Goal: Task Accomplishment & Management: Use online tool/utility

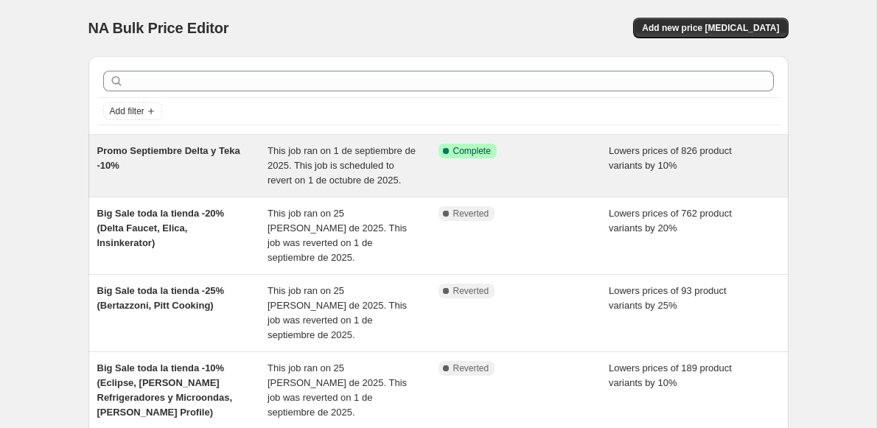
click at [214, 169] on div "Promo Septiembre Delta y Teka -10%" at bounding box center [182, 166] width 171 height 44
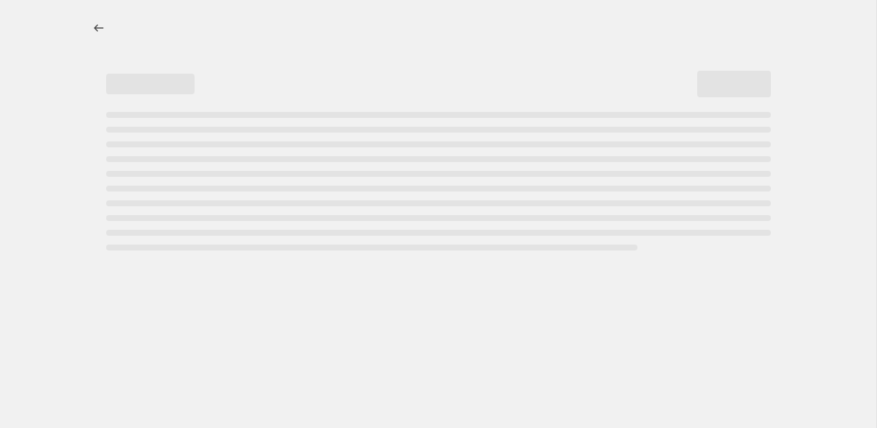
select select "percentage"
select select "collection"
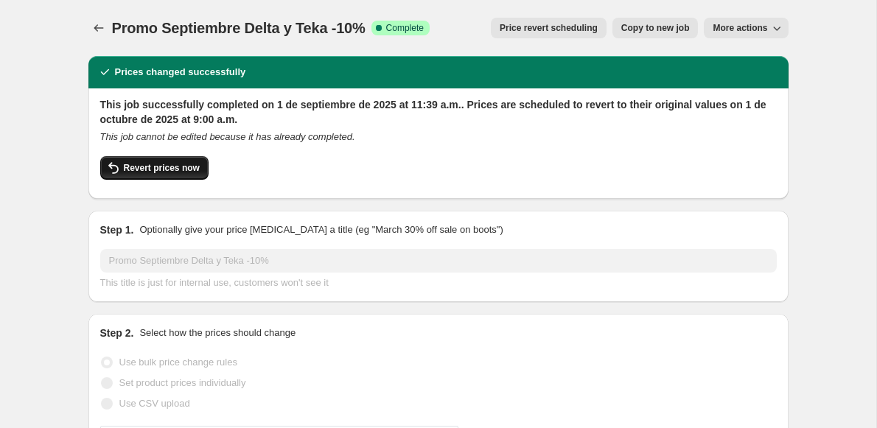
click at [154, 168] on span "Revert prices now" at bounding box center [162, 168] width 76 height 12
checkbox input "false"
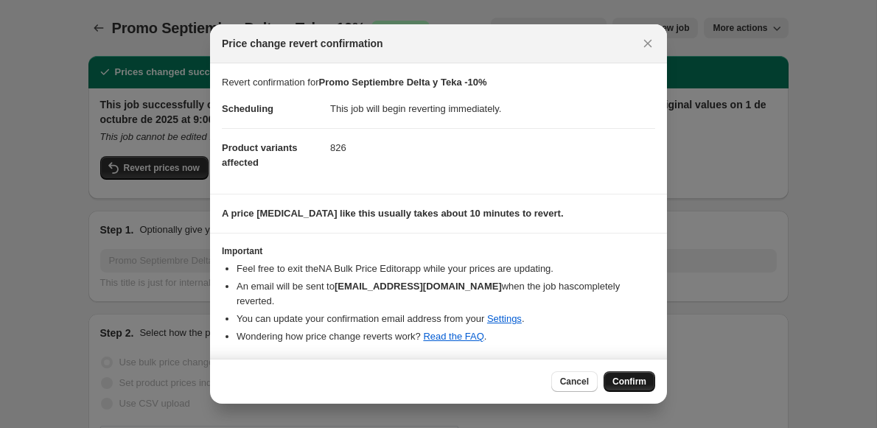
click at [629, 382] on span "Confirm" at bounding box center [629, 382] width 34 height 12
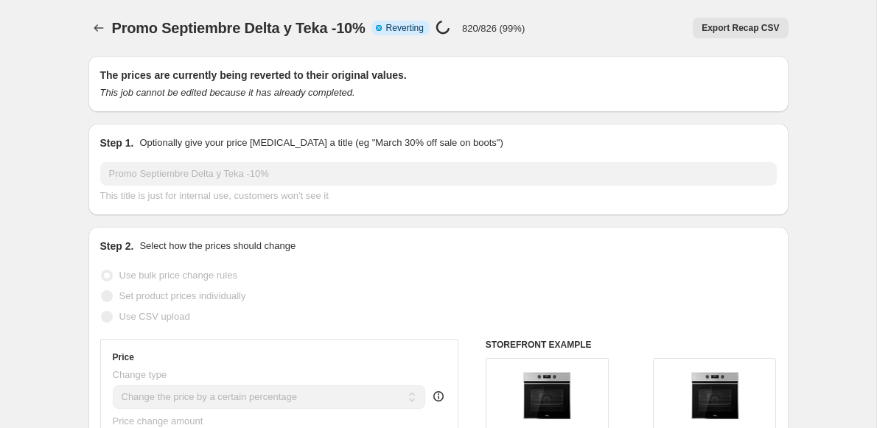
select select "percentage"
select select "collection"
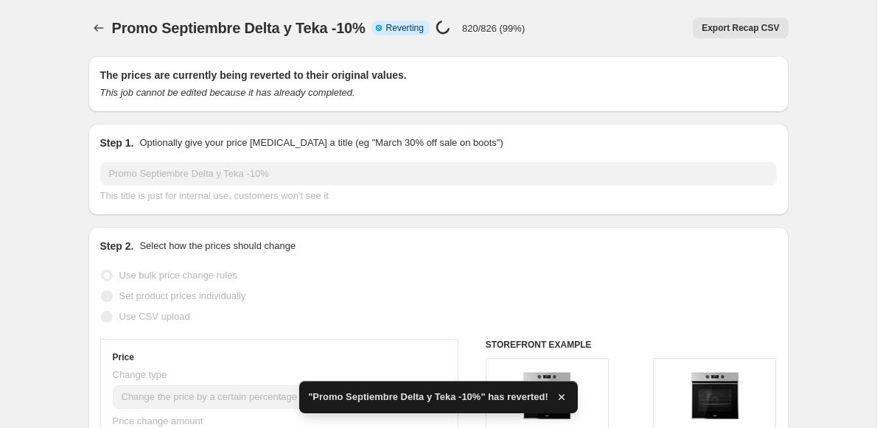
checkbox input "true"
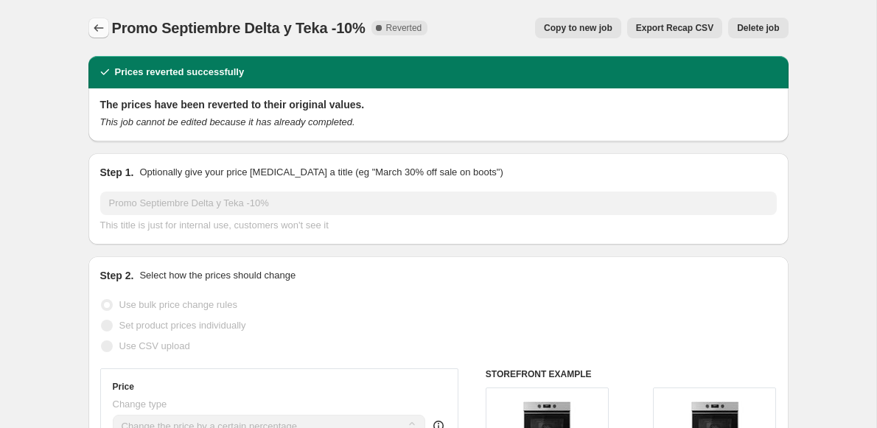
click at [97, 29] on icon "Price change jobs" at bounding box center [98, 28] width 15 height 15
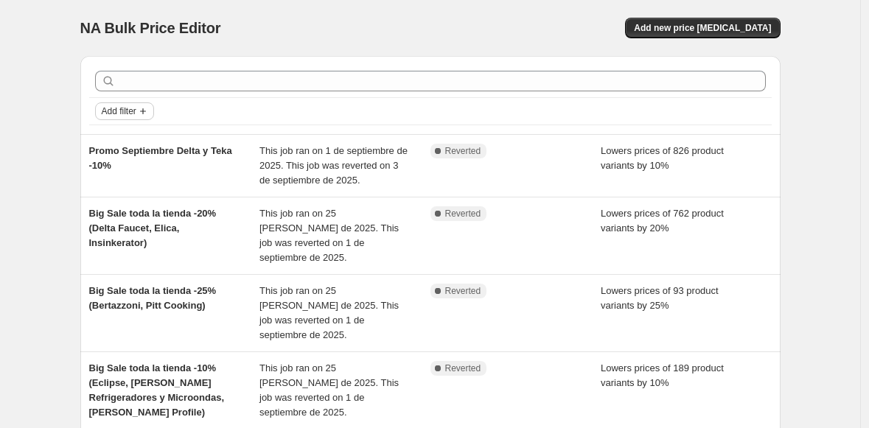
click at [147, 116] on button "Add filter" at bounding box center [124, 111] width 59 height 18
click at [131, 138] on span "Job status" at bounding box center [128, 140] width 43 height 11
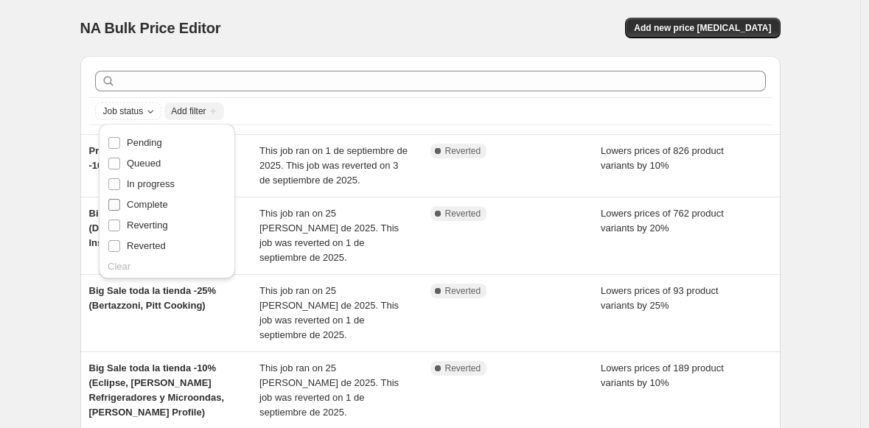
click at [112, 203] on input "Complete" at bounding box center [114, 205] width 12 height 12
checkbox input "true"
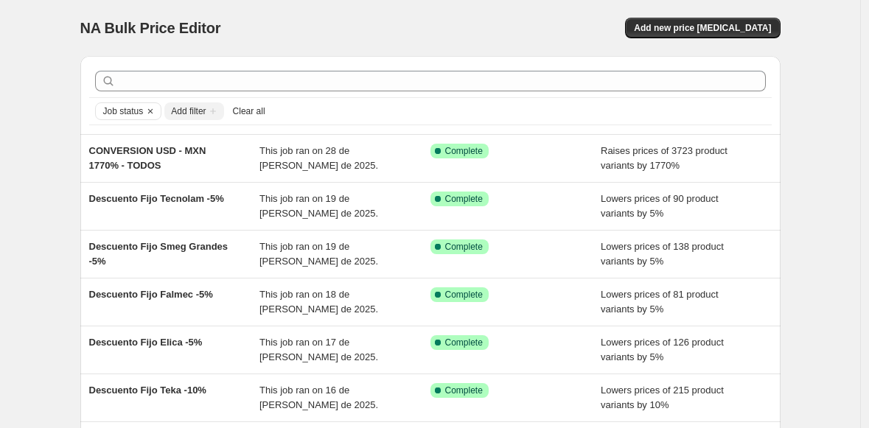
click at [61, 83] on div "NA Bulk Price Editor. This page is ready NA Bulk Price Editor Add new price [ME…" at bounding box center [430, 379] width 860 height 759
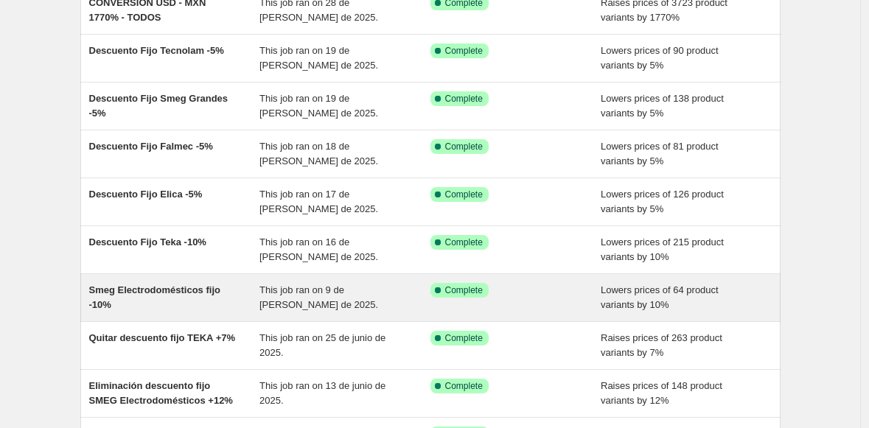
scroll to position [152, 0]
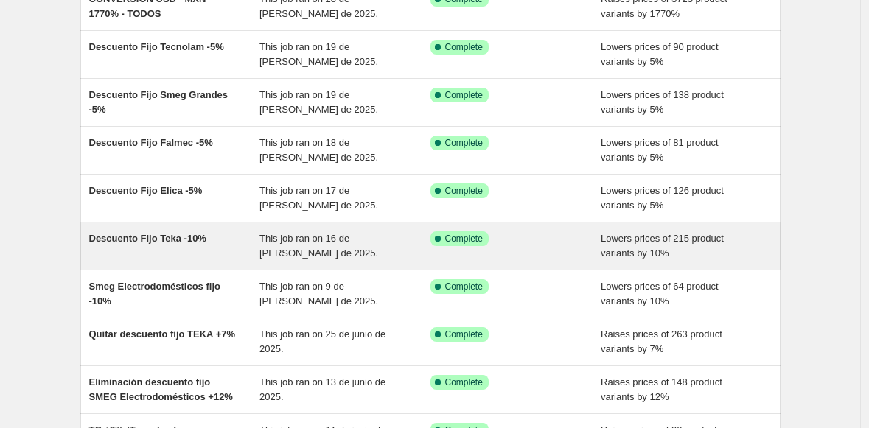
click at [173, 254] on div "Descuento Fijo Teka -10%" at bounding box center [174, 245] width 171 height 29
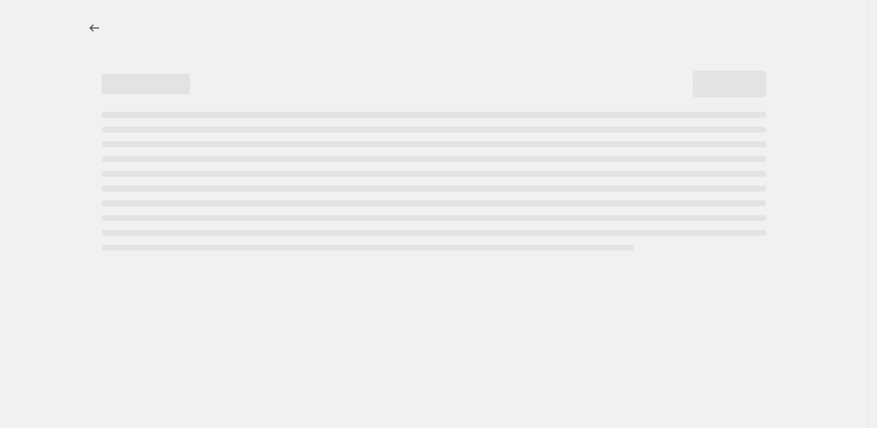
select select "percentage"
select select "no_change"
select select "collection"
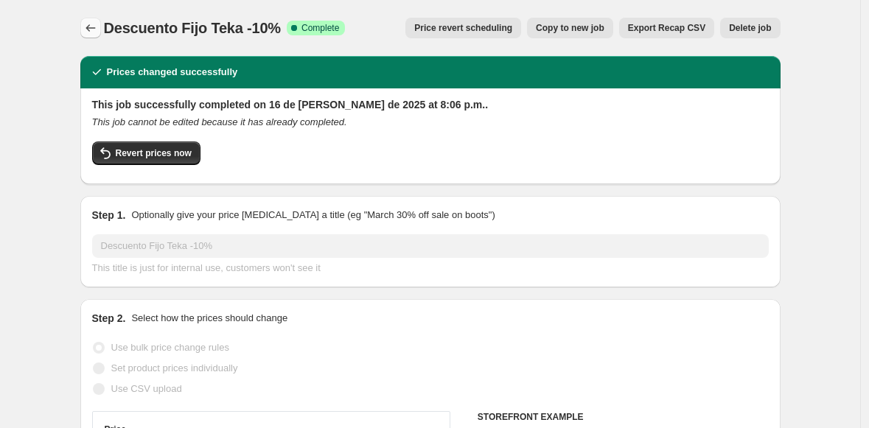
click at [92, 26] on icon "Price change jobs" at bounding box center [90, 27] width 10 height 7
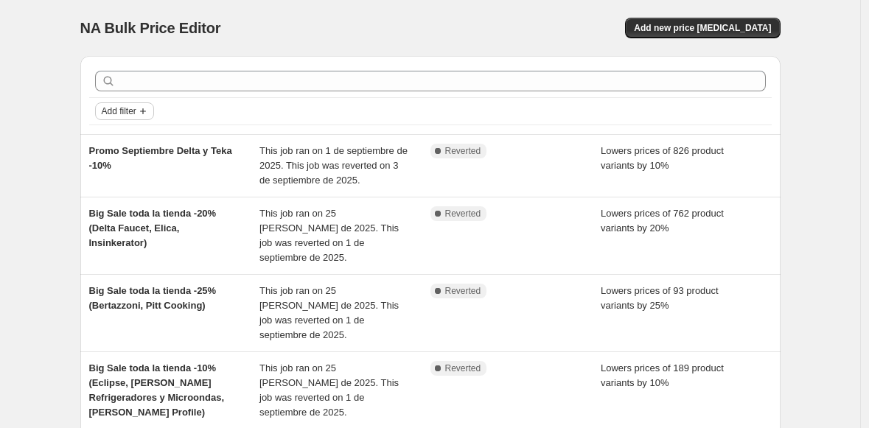
click at [128, 114] on span "Add filter" at bounding box center [119, 111] width 35 height 12
click at [130, 139] on span "Job status" at bounding box center [128, 140] width 43 height 11
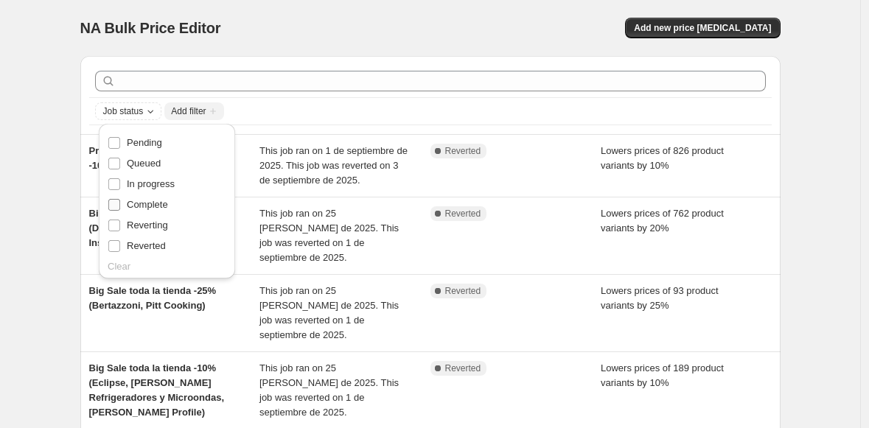
click at [115, 205] on input "Complete" at bounding box center [114, 205] width 12 height 12
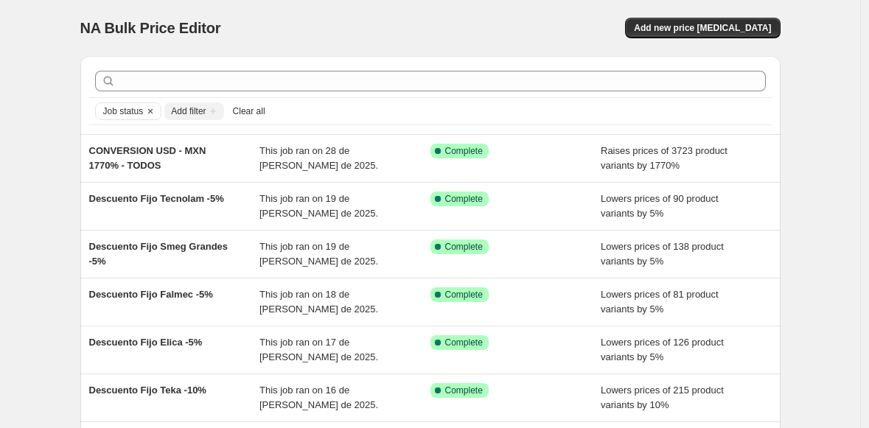
click at [55, 217] on div "NA Bulk Price Editor. This page is ready NA Bulk Price Editor Add new price [ME…" at bounding box center [430, 379] width 860 height 759
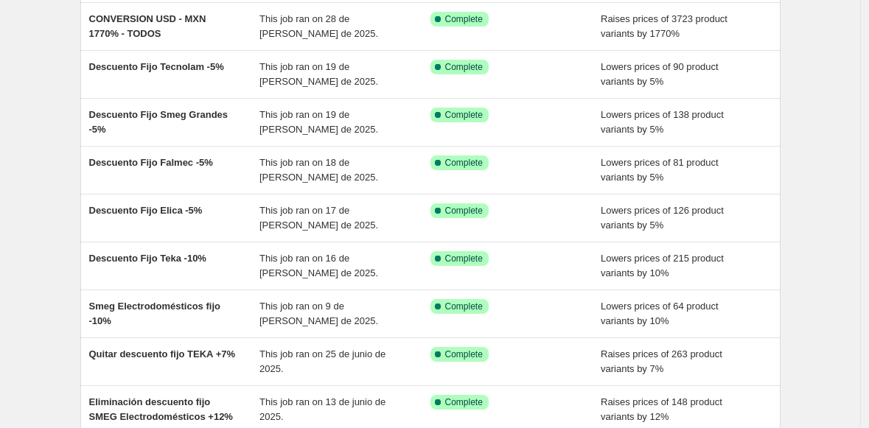
scroll to position [76, 0]
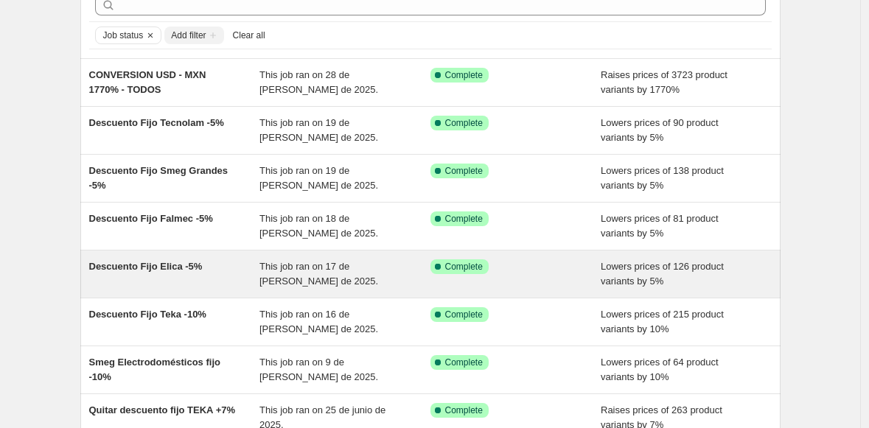
click at [193, 281] on div "Descuento Fijo Elica -5%" at bounding box center [174, 273] width 171 height 29
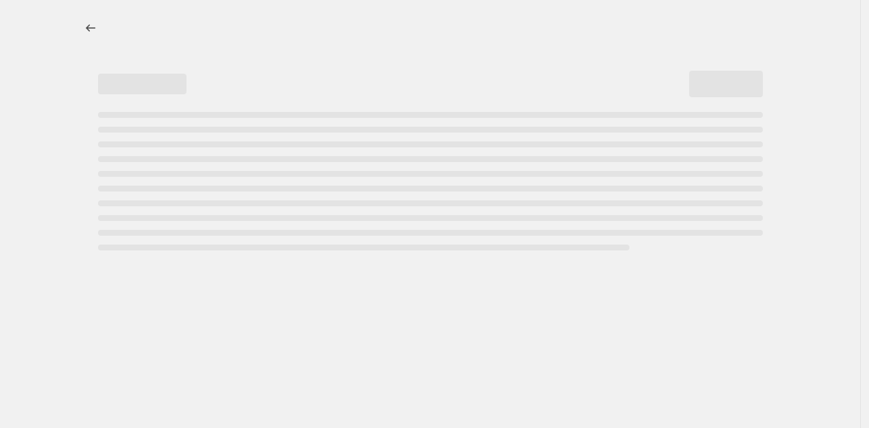
select select "percentage"
select select "no_change"
select select "collection"
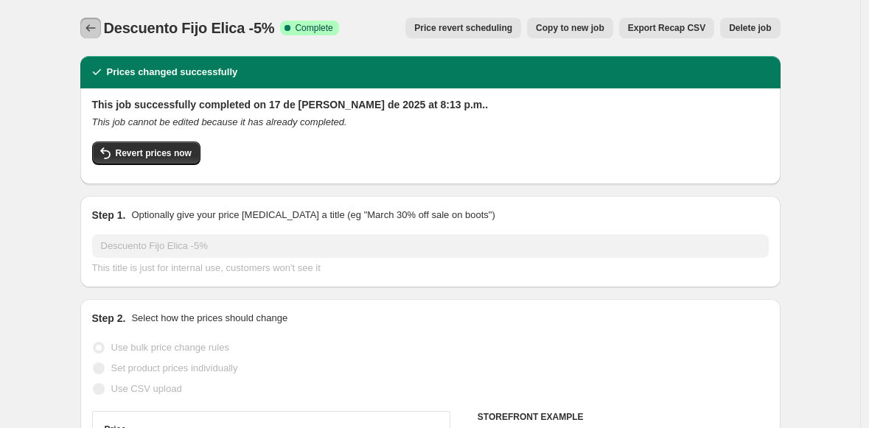
click at [97, 26] on icon "Price change jobs" at bounding box center [90, 28] width 15 height 15
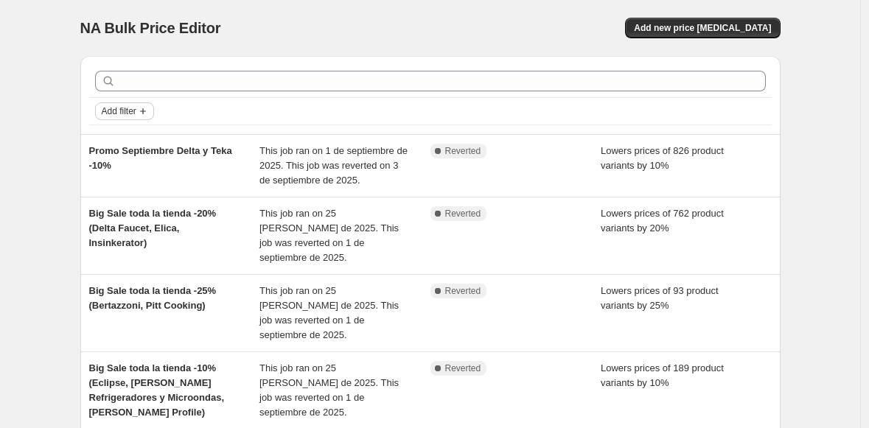
click at [133, 111] on span "Add filter" at bounding box center [119, 111] width 35 height 12
click at [127, 145] on span "Job status" at bounding box center [128, 140] width 43 height 11
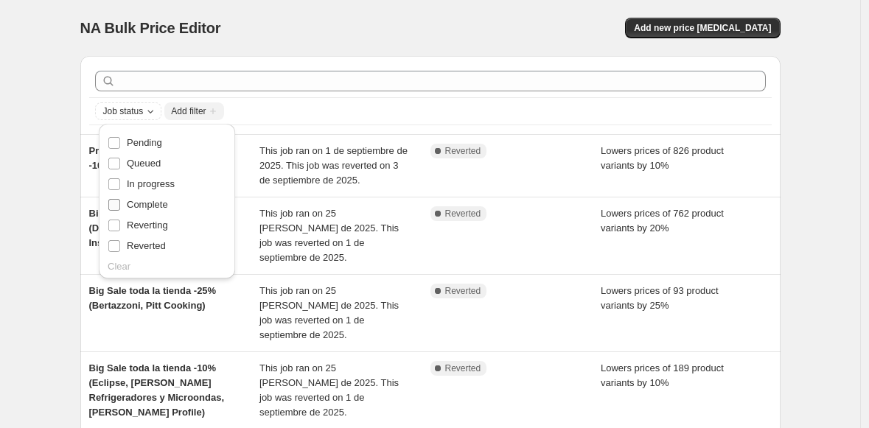
click at [119, 203] on input "Complete" at bounding box center [114, 205] width 12 height 12
checkbox input "true"
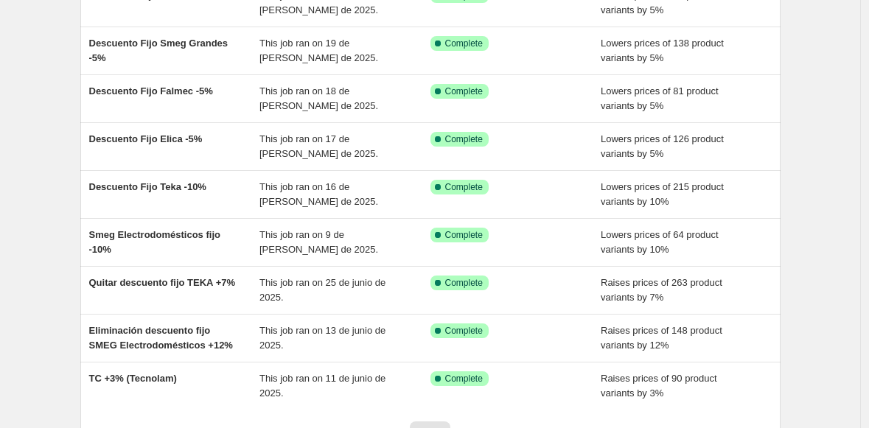
scroll to position [202, 0]
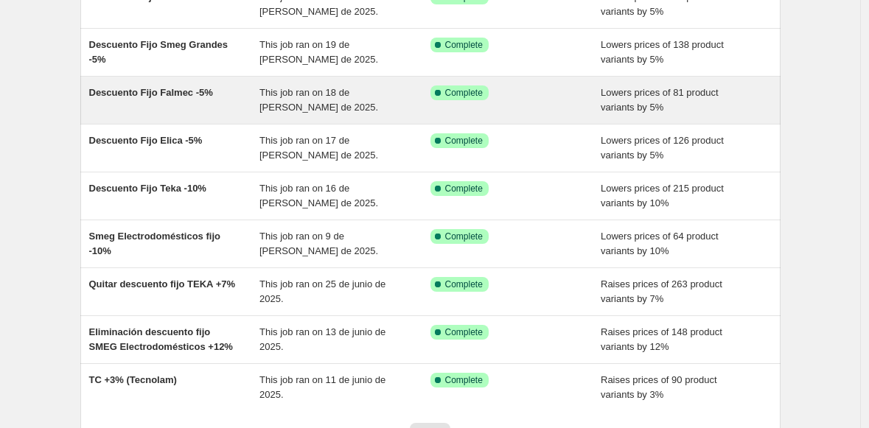
click at [232, 113] on div "Descuento Fijo Falmec -5%" at bounding box center [174, 99] width 171 height 29
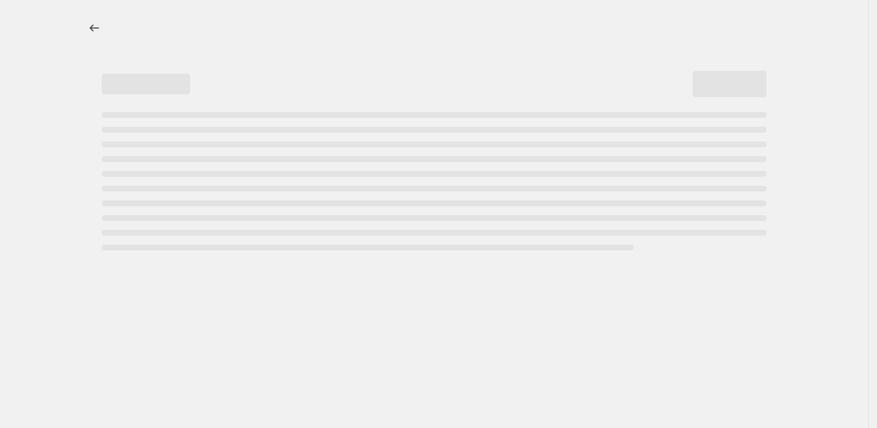
select select "percentage"
select select "no_change"
select select "collection"
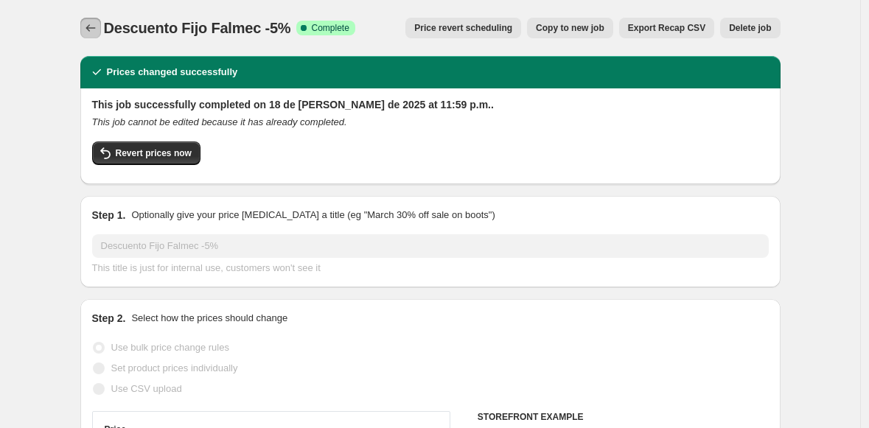
click at [96, 32] on icon "Price change jobs" at bounding box center [90, 28] width 15 height 15
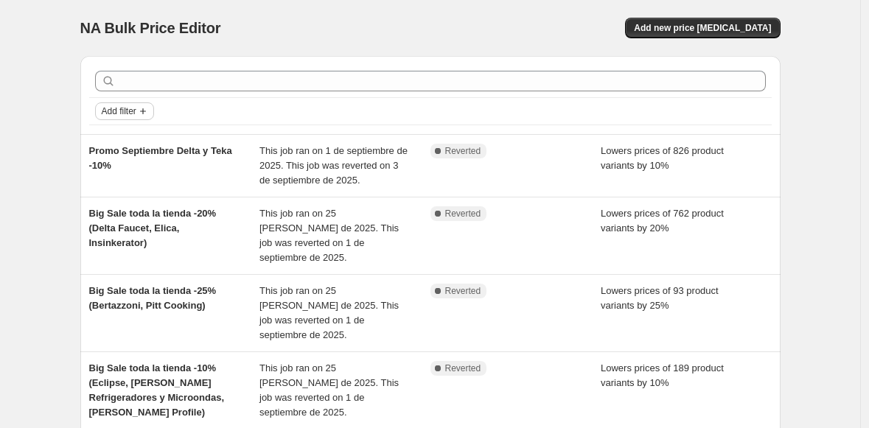
click at [119, 108] on span "Add filter" at bounding box center [119, 111] width 35 height 12
click at [119, 132] on button "Job status" at bounding box center [128, 140] width 52 height 24
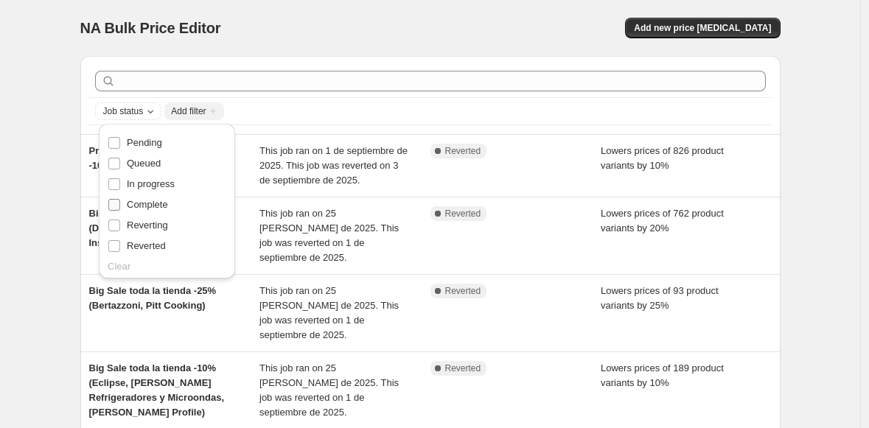
click at [113, 204] on input "Complete" at bounding box center [114, 205] width 12 height 12
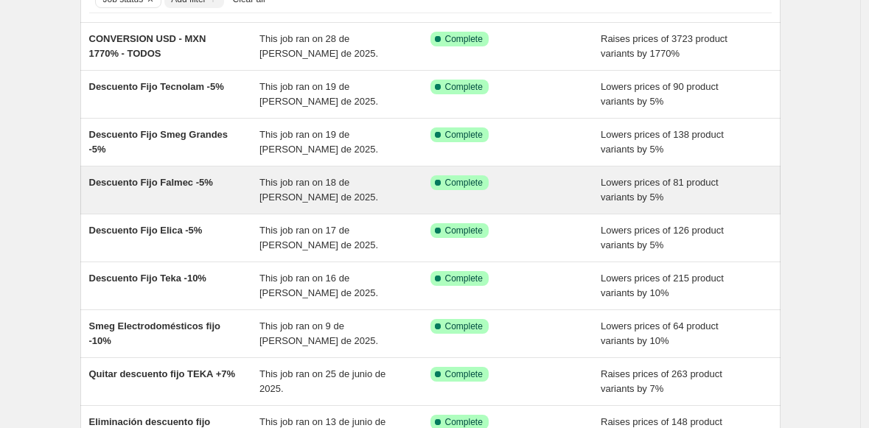
scroll to position [112, 0]
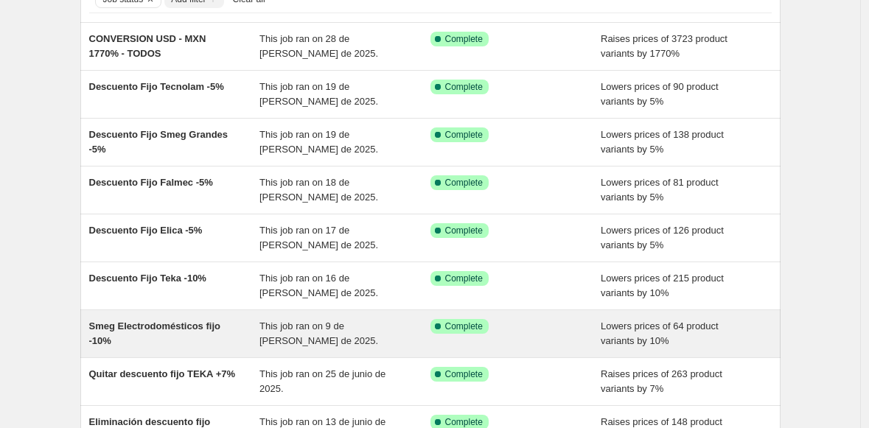
click at [158, 344] on div "Smeg Electrodomésticos fijo -10%" at bounding box center [174, 333] width 171 height 29
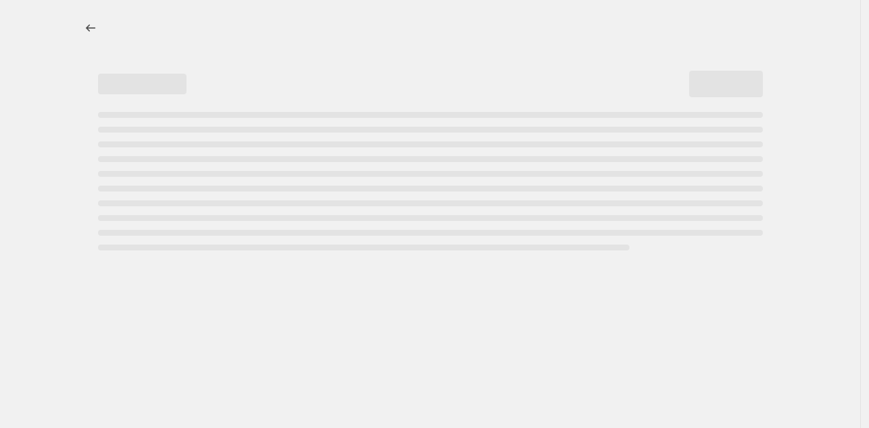
select select "percentage"
select select "no_change"
select select "collection"
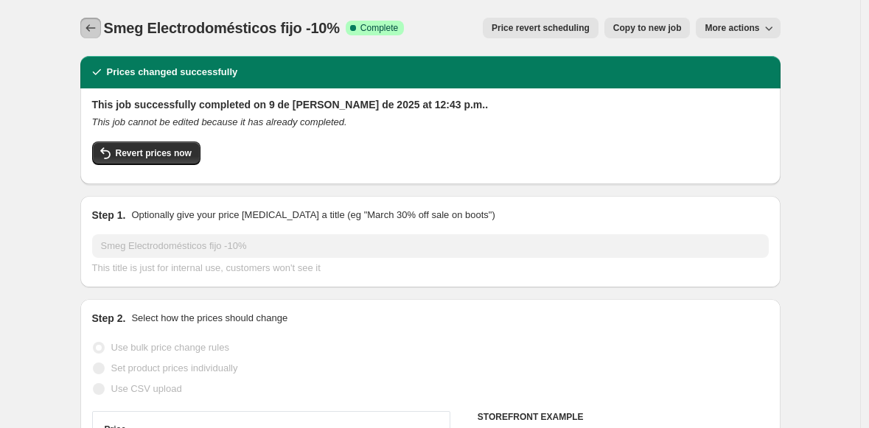
click at [96, 25] on icon "Price change jobs" at bounding box center [90, 28] width 15 height 15
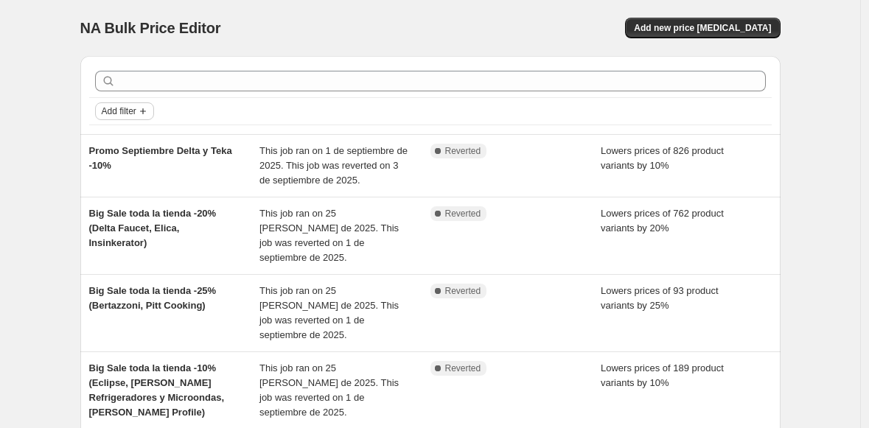
click at [120, 113] on span "Add filter" at bounding box center [119, 111] width 35 height 12
click at [119, 141] on span "Job status" at bounding box center [128, 140] width 43 height 11
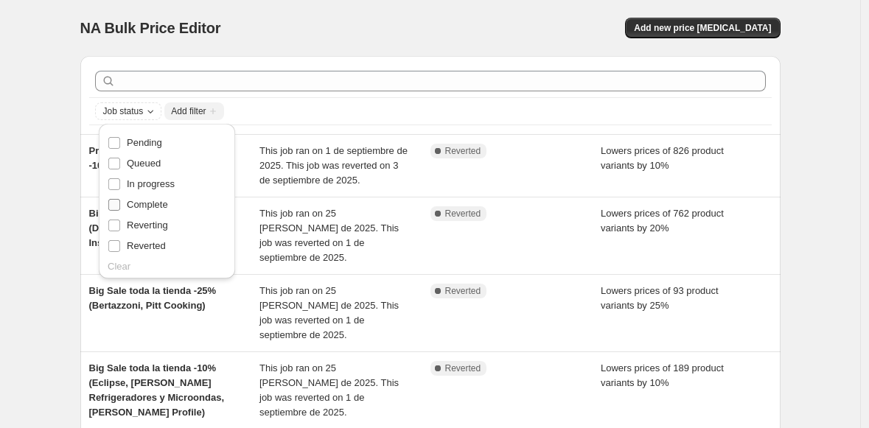
click at [111, 206] on input "Complete" at bounding box center [114, 205] width 12 height 12
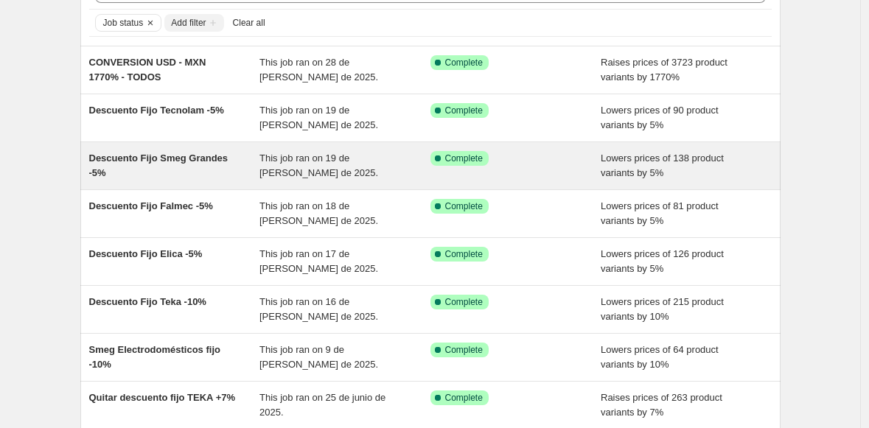
scroll to position [72, 0]
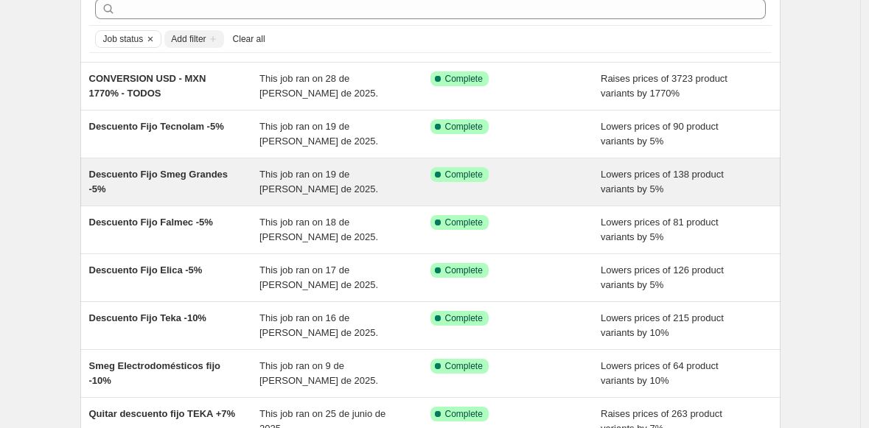
click at [187, 192] on div "Descuento Fijo Smeg Grandes -5%" at bounding box center [174, 181] width 171 height 29
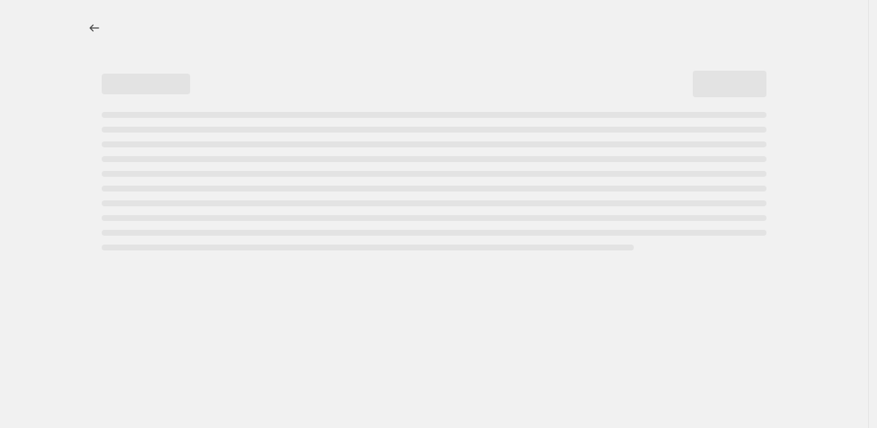
select select "percentage"
select select "no_change"
select select "collection"
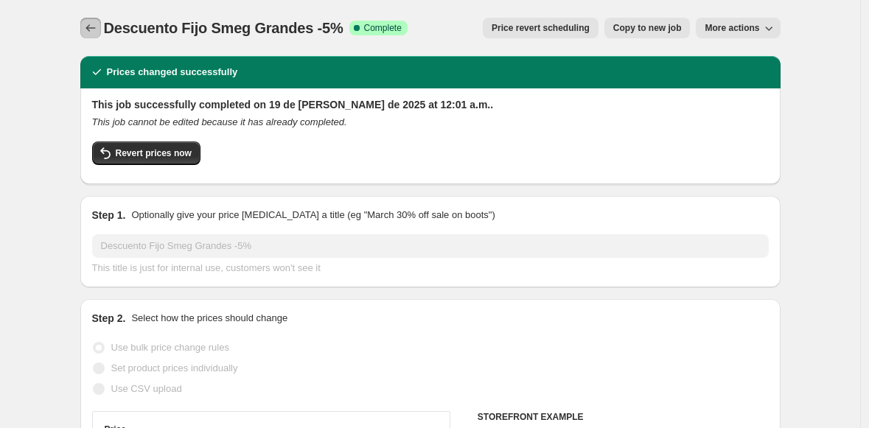
click at [94, 29] on icon "Price change jobs" at bounding box center [90, 28] width 15 height 15
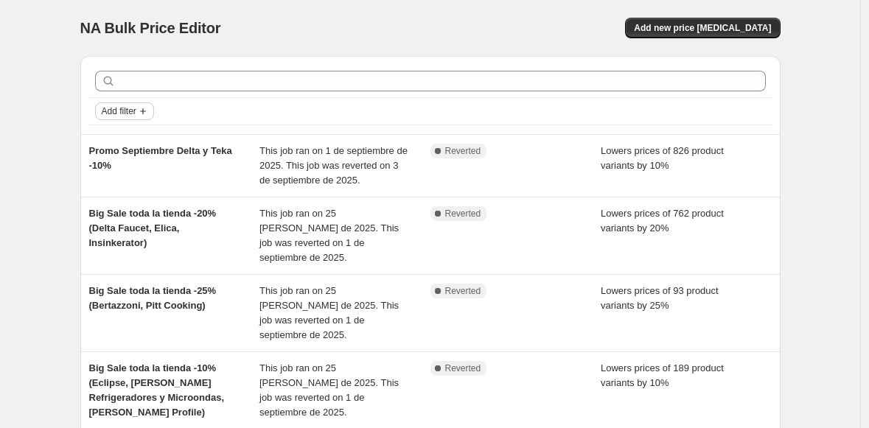
click at [116, 115] on span "Add filter" at bounding box center [119, 111] width 35 height 12
click at [132, 139] on span "Job status" at bounding box center [128, 140] width 43 height 11
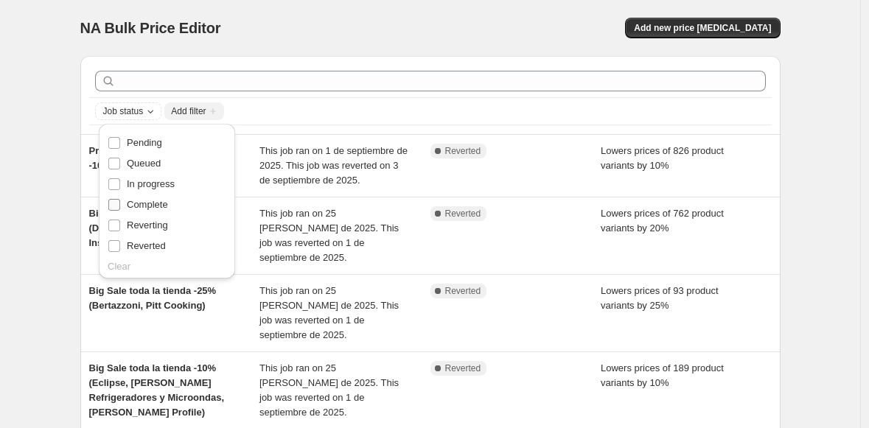
click at [116, 206] on input "Complete" at bounding box center [114, 205] width 12 height 12
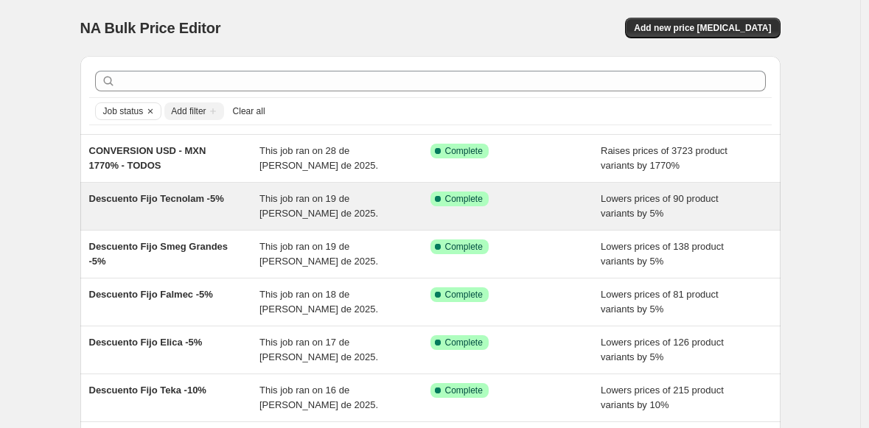
click at [207, 215] on div "Descuento Fijo Tecnolam -5%" at bounding box center [174, 206] width 171 height 29
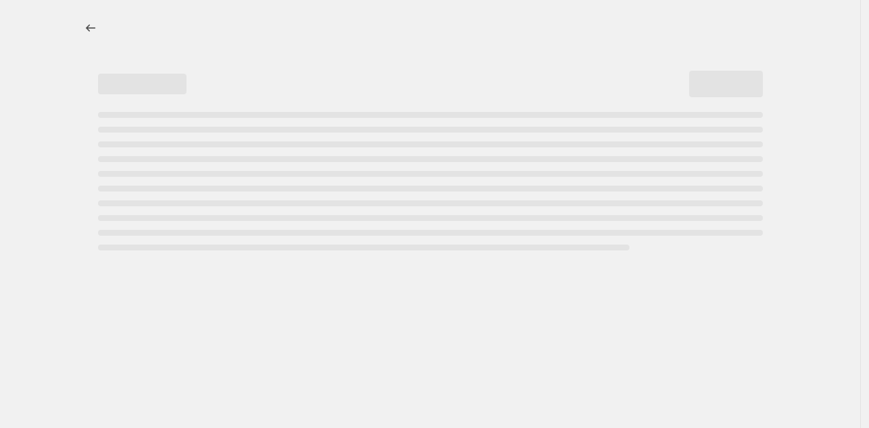
select select "percentage"
select select "no_change"
select select "collection"
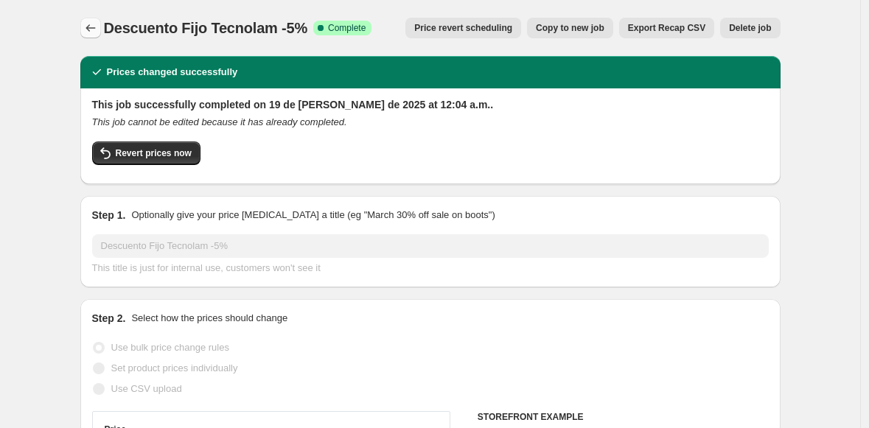
click at [98, 27] on icon "Price change jobs" at bounding box center [90, 28] width 15 height 15
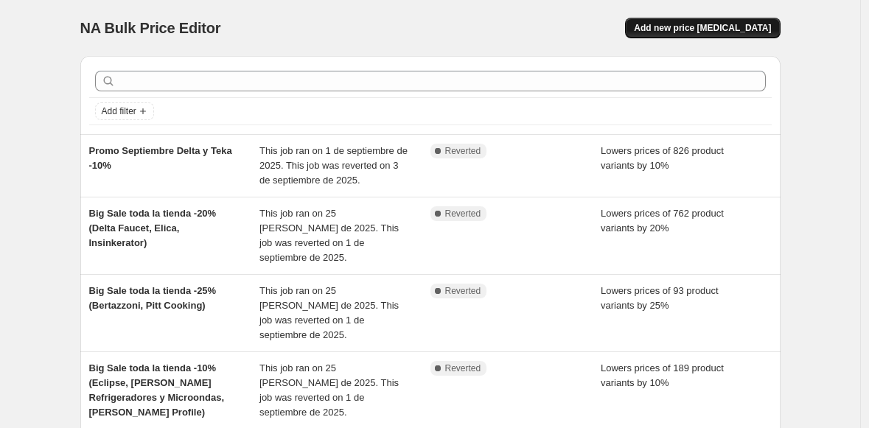
click at [716, 24] on span "Add new price [MEDICAL_DATA]" at bounding box center [702, 28] width 137 height 12
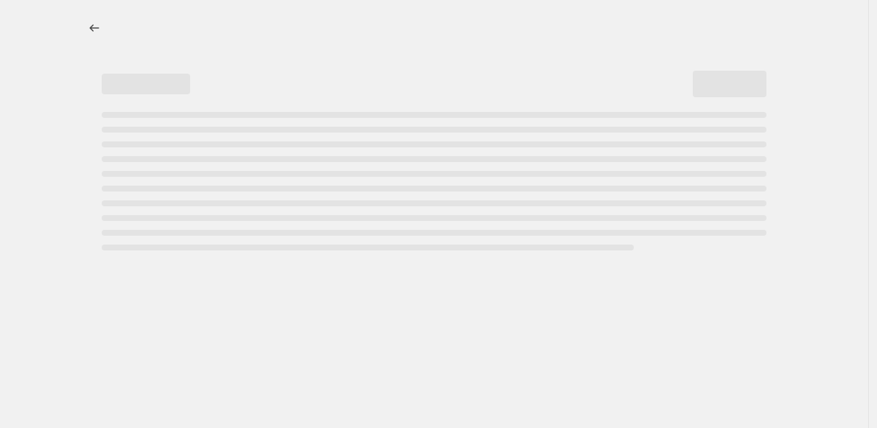
select select "percentage"
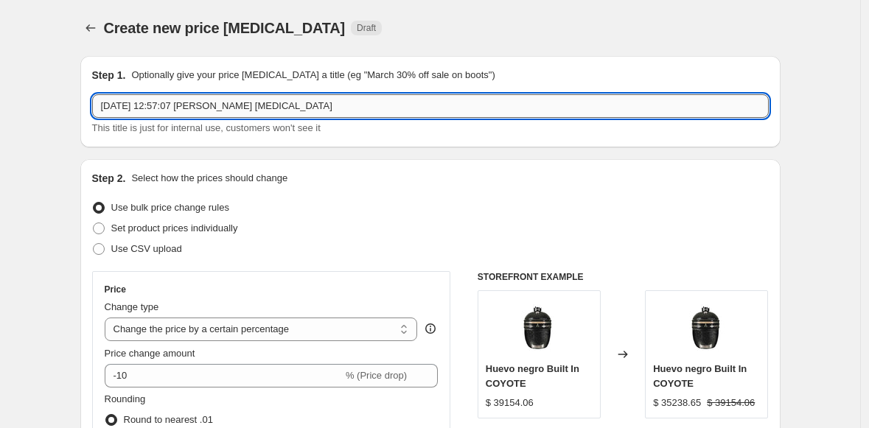
click at [161, 107] on input "[DATE] 12:57:07 [PERSON_NAME] [MEDICAL_DATA]" at bounding box center [430, 106] width 676 height 24
type input "Teka sin descuento fijo +10%"
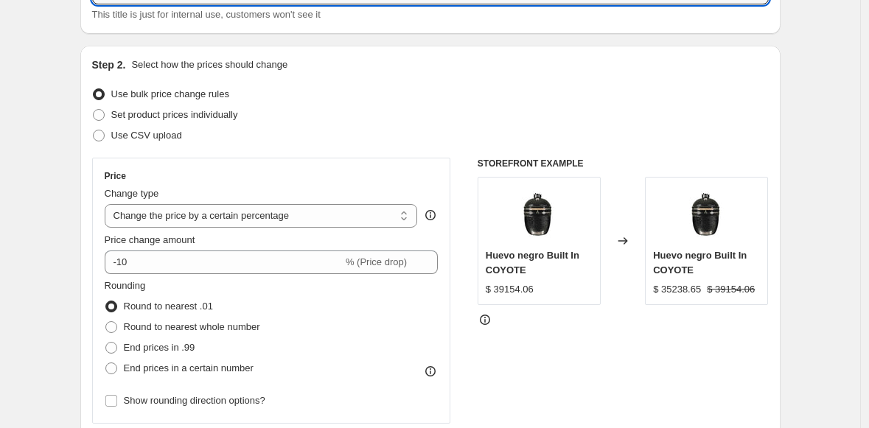
scroll to position [117, 0]
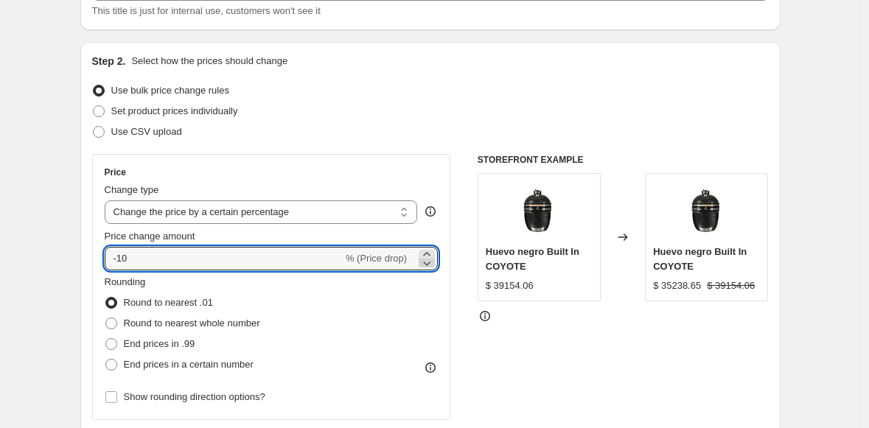
click at [430, 256] on icon at bounding box center [426, 263] width 15 height 15
click at [428, 265] on icon at bounding box center [426, 263] width 15 height 15
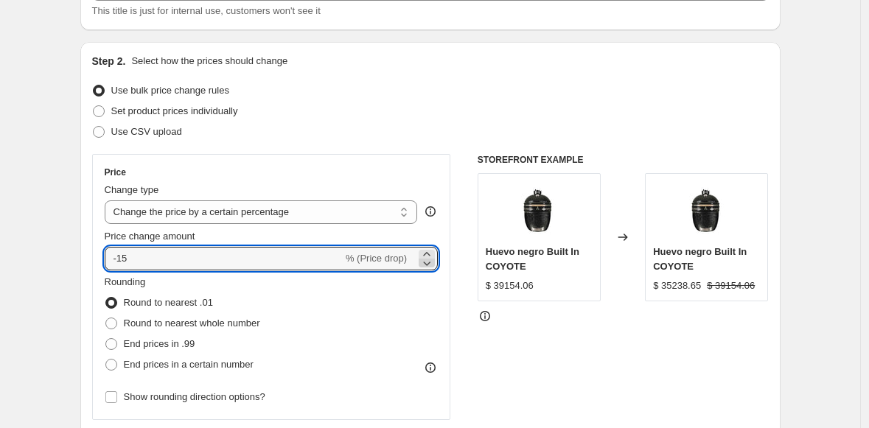
click at [428, 265] on icon at bounding box center [426, 263] width 15 height 15
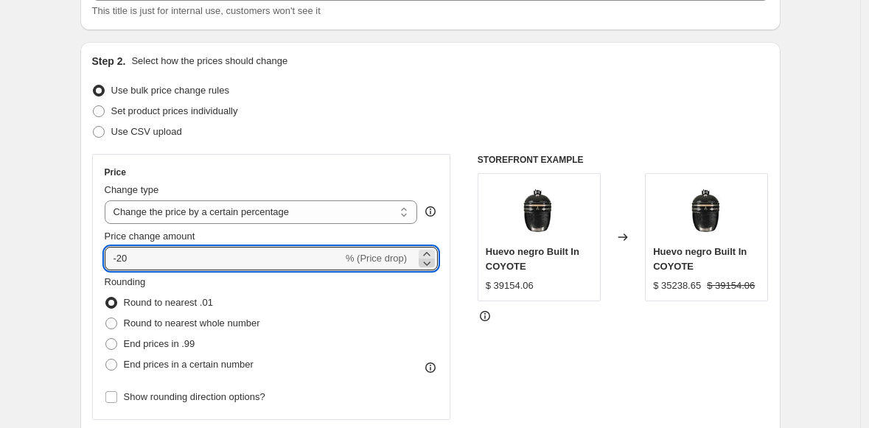
click at [428, 265] on icon at bounding box center [426, 263] width 15 height 15
type input "-24"
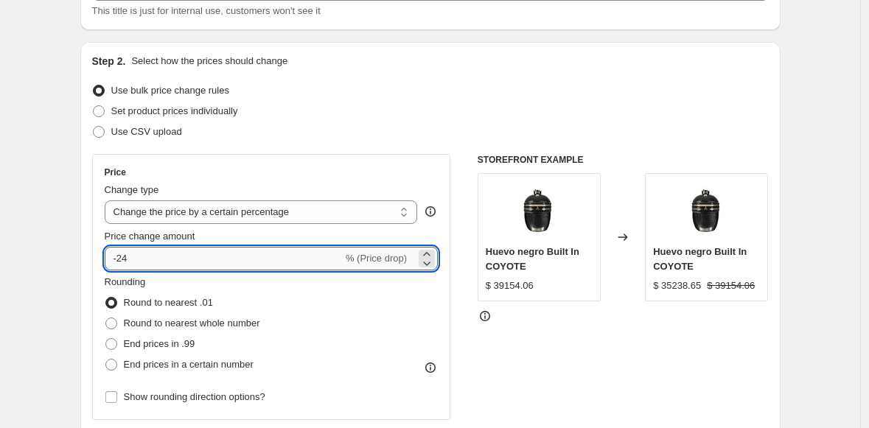
click at [129, 262] on input "-24" at bounding box center [224, 259] width 238 height 24
type input "10"
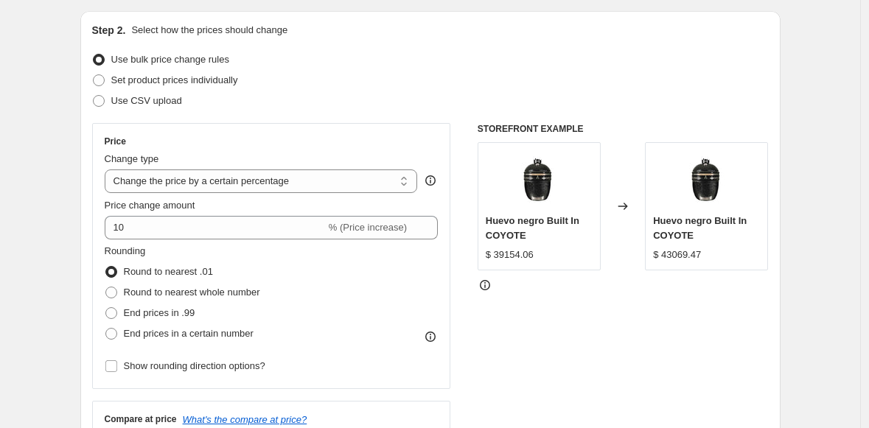
scroll to position [340, 0]
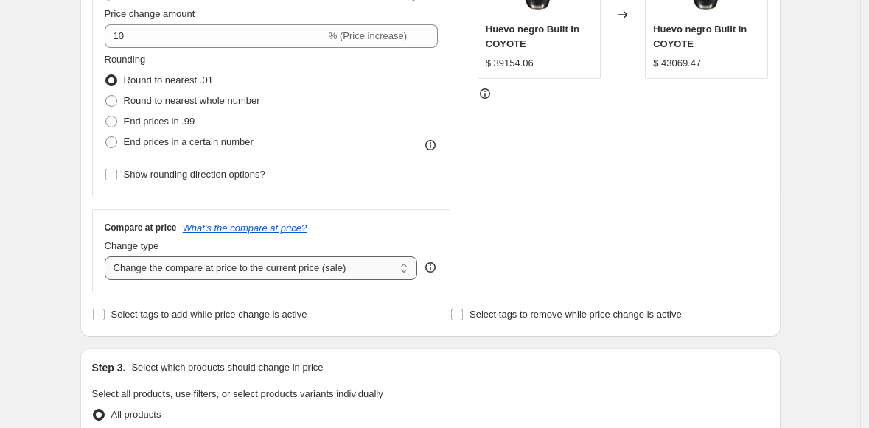
click at [198, 268] on select "Change the compare at price to the current price (sale) Change the compare at p…" at bounding box center [261, 268] width 313 height 24
select select "no_change"
click at [108, 256] on select "Change the compare at price to the current price (sale) Change the compare at p…" at bounding box center [261, 268] width 313 height 24
click at [55, 220] on div "Create new price [MEDICAL_DATA]. This page is ready Create new price [MEDICAL_D…" at bounding box center [430, 396] width 860 height 1473
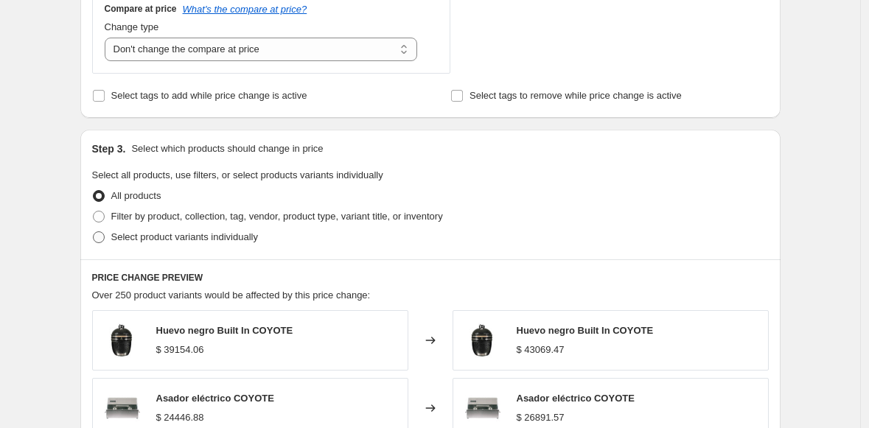
scroll to position [559, 0]
click at [102, 216] on span at bounding box center [99, 216] width 12 height 12
click at [94, 211] on input "Filter by product, collection, tag, vendor, product type, variant title, or inv…" at bounding box center [93, 210] width 1 height 1
radio input "true"
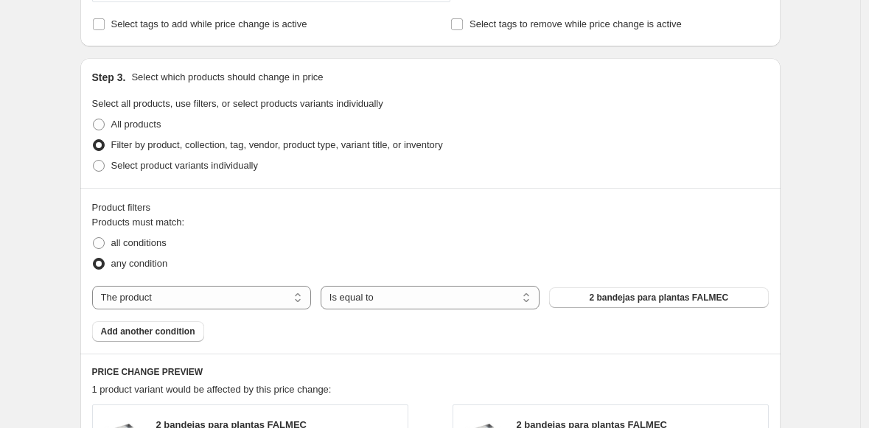
scroll to position [637, 0]
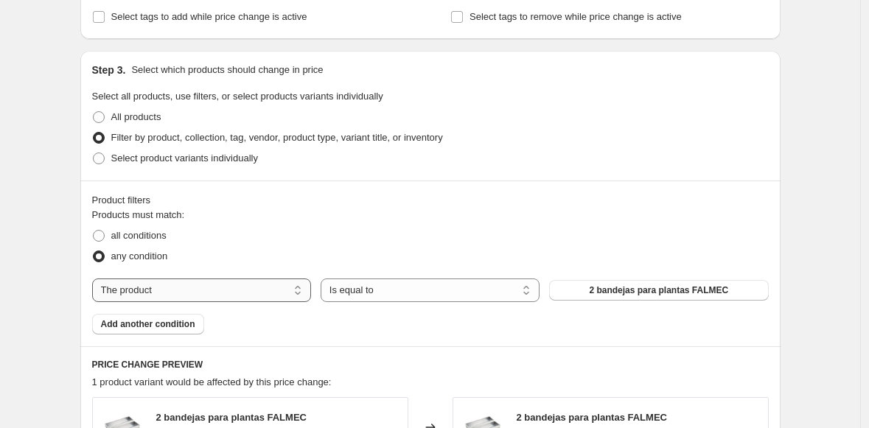
click at [246, 290] on select "The product The product's collection The product's tag The product's vendor The…" at bounding box center [201, 291] width 219 height 24
select select "collection"
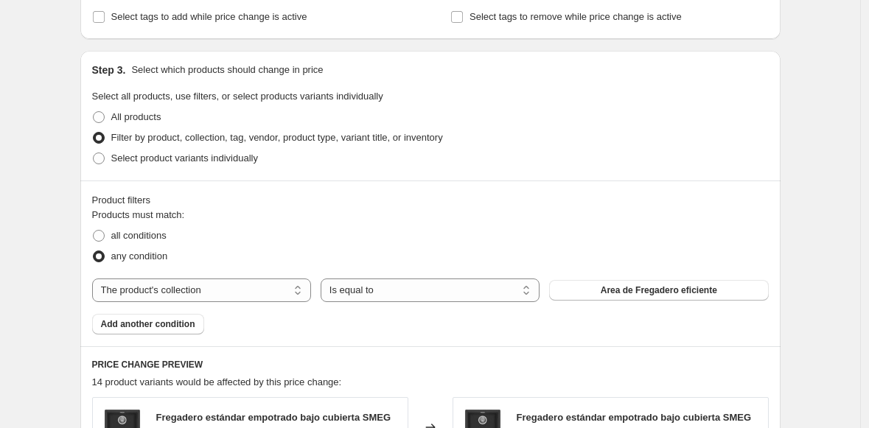
click at [653, 287] on span "Area de Fregadero eficiente" at bounding box center [659, 290] width 116 height 12
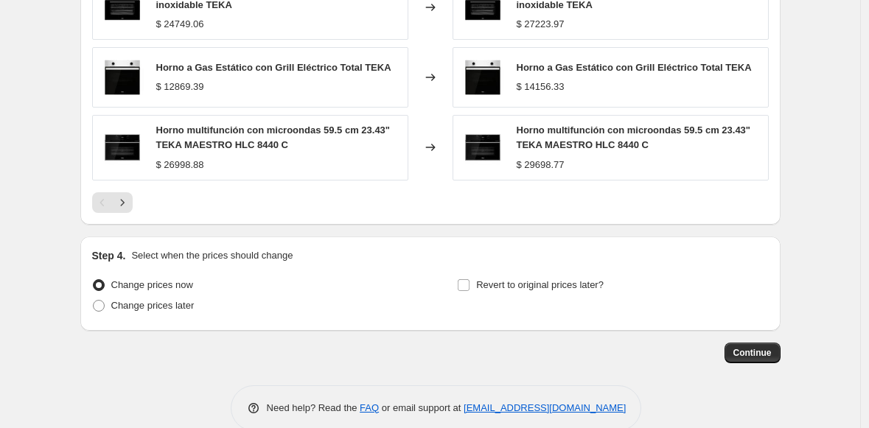
scroll to position [1229, 0]
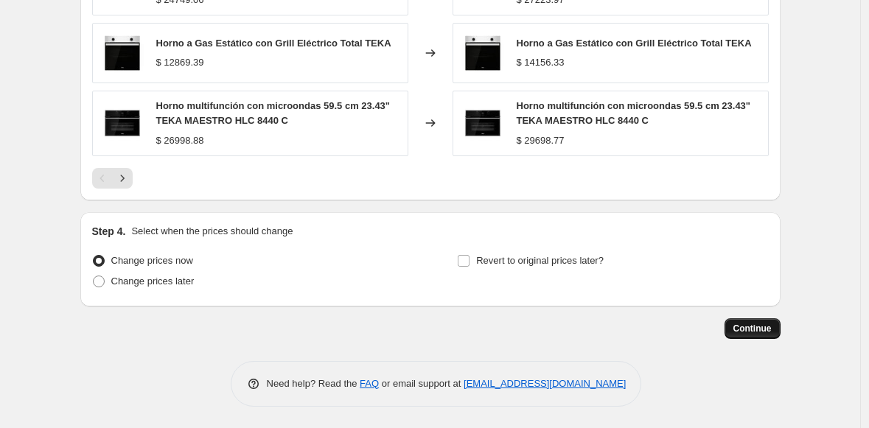
click at [750, 325] on span "Continue" at bounding box center [752, 329] width 38 height 12
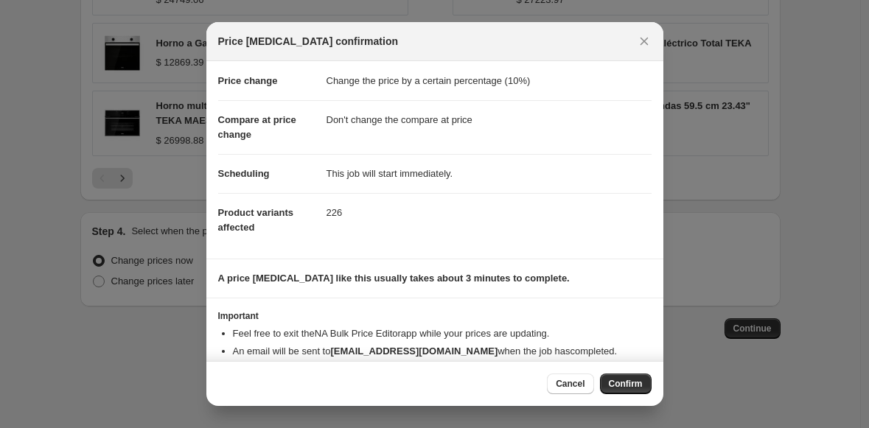
scroll to position [56, 0]
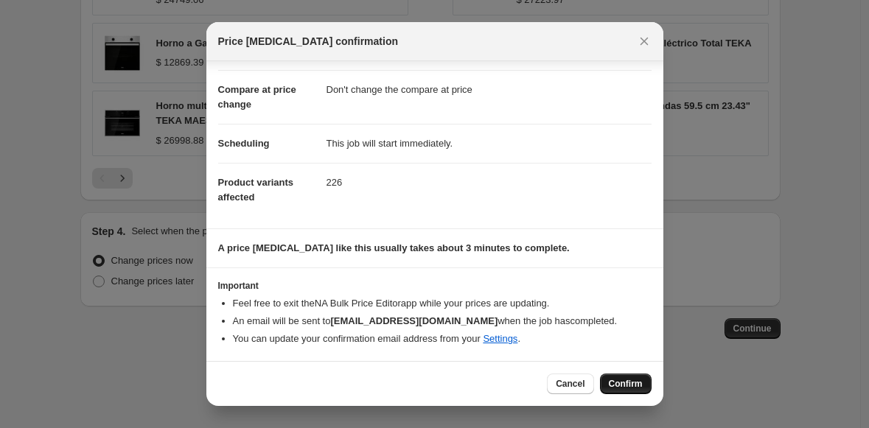
click at [630, 383] on span "Confirm" at bounding box center [626, 384] width 34 height 12
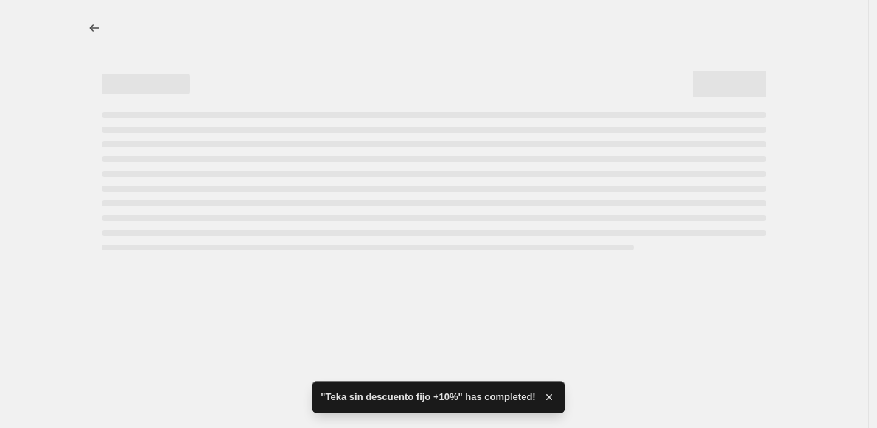
select select "percentage"
select select "no_change"
select select "collection"
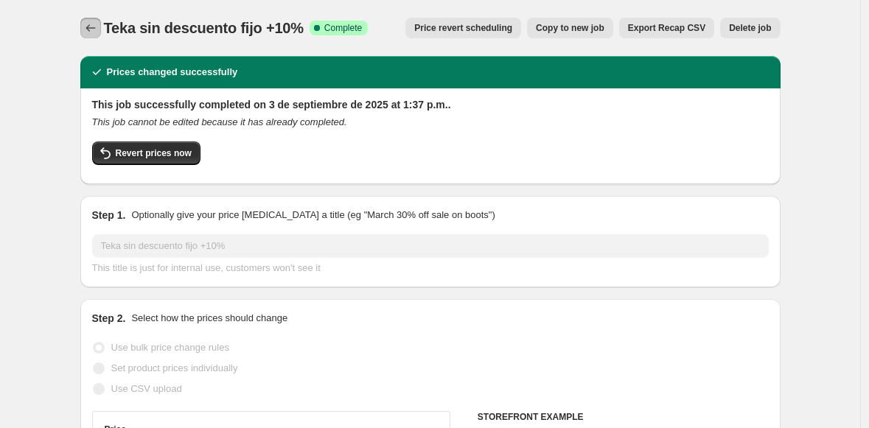
click at [92, 32] on icon "Price change jobs" at bounding box center [90, 28] width 15 height 15
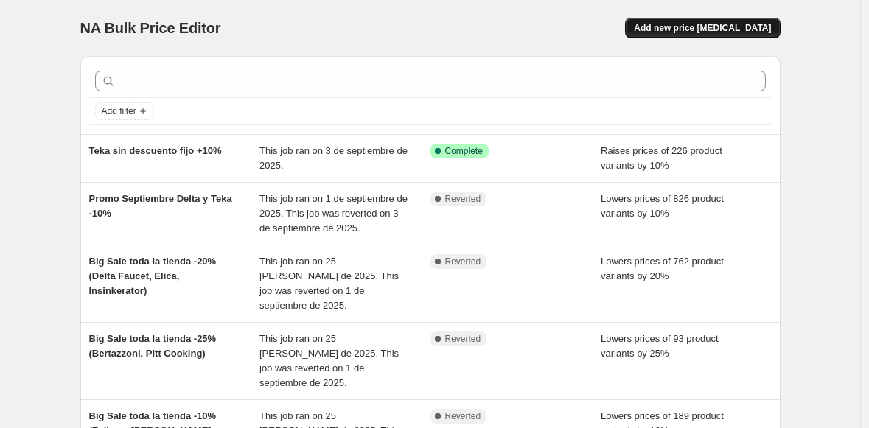
click at [679, 26] on span "Add new price [MEDICAL_DATA]" at bounding box center [702, 28] width 137 height 12
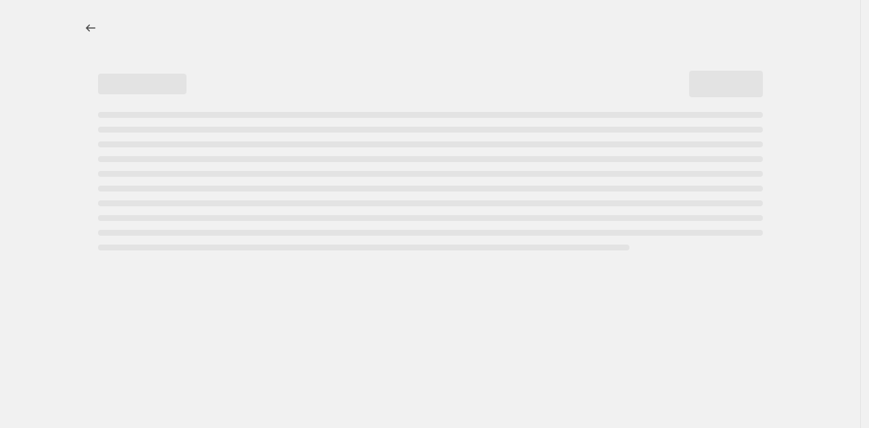
select select "percentage"
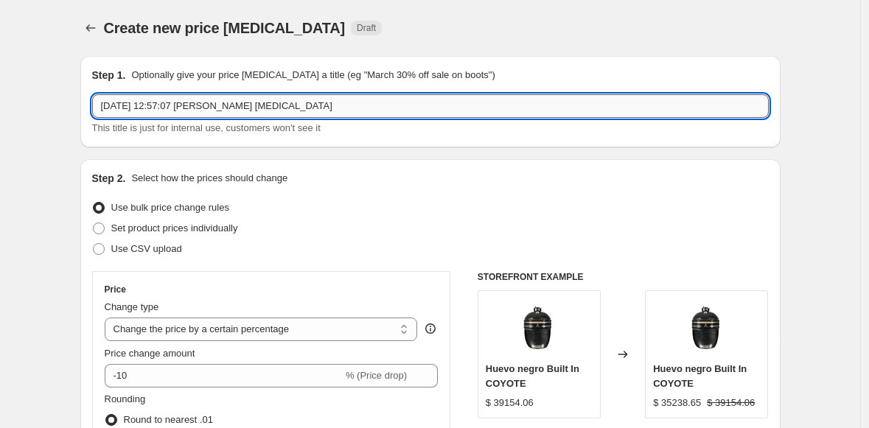
click at [152, 104] on input "[DATE] 12:57:07 [PERSON_NAME] [MEDICAL_DATA]" at bounding box center [430, 106] width 676 height 24
click at [151, 104] on input "[DATE] 12:57:07 [PERSON_NAME] [MEDICAL_DATA]" at bounding box center [430, 106] width 676 height 24
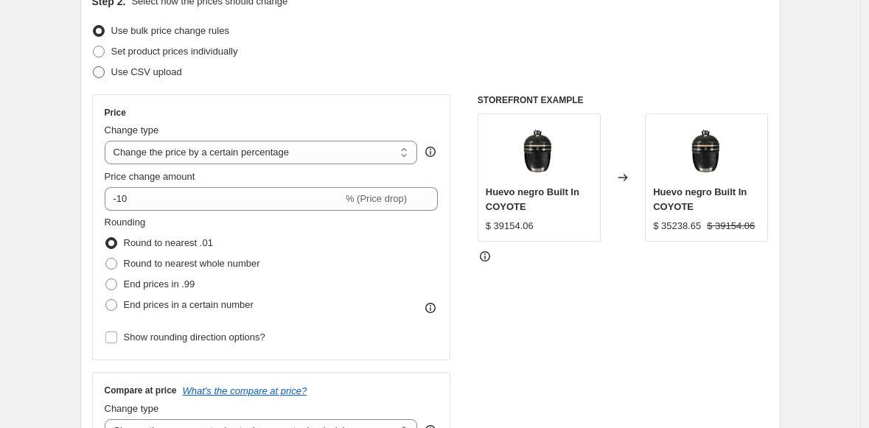
scroll to position [179, 0]
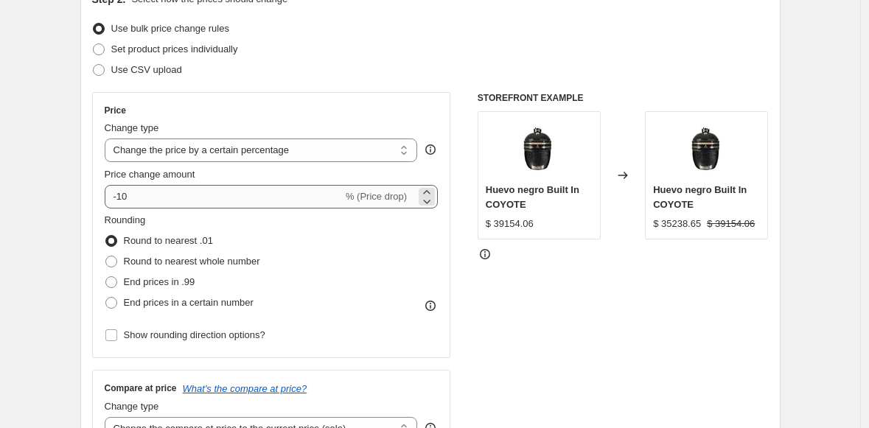
type input "Smeg Electrodomésticos sin descuento fijo +10%"
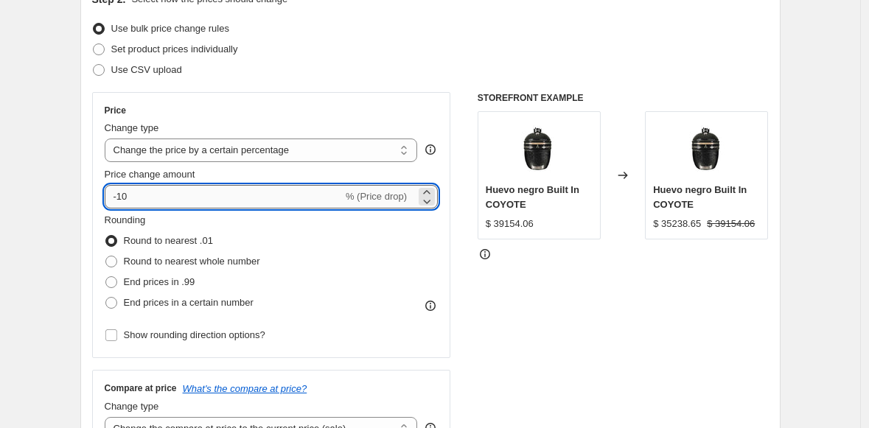
click at [125, 200] on input "-10" at bounding box center [224, 197] width 238 height 24
type input "10"
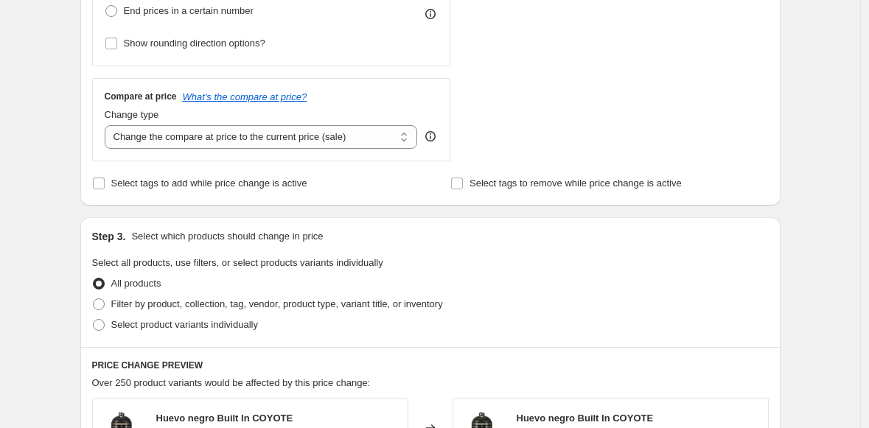
scroll to position [519, 0]
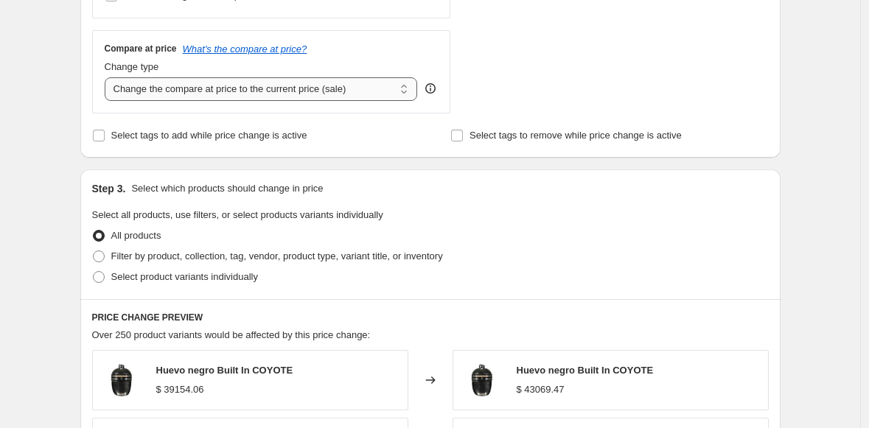
click at [157, 97] on select "Change the compare at price to the current price (sale) Change the compare at p…" at bounding box center [261, 89] width 313 height 24
select select "no_change"
click at [108, 77] on select "Change the compare at price to the current price (sale) Change the compare at p…" at bounding box center [261, 89] width 313 height 24
click at [34, 146] on div "Create new price [MEDICAL_DATA]. This page is ready Create new price [MEDICAL_D…" at bounding box center [430, 217] width 860 height 1473
click at [105, 256] on span at bounding box center [99, 257] width 12 height 12
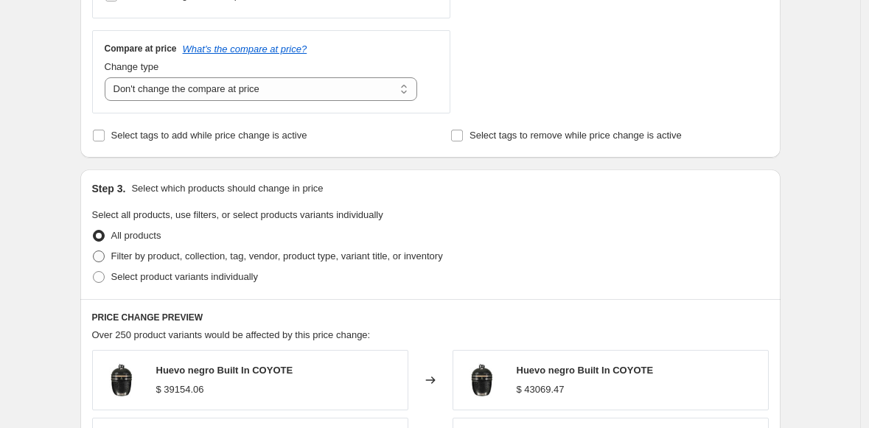
click at [94, 251] on input "Filter by product, collection, tag, vendor, product type, variant title, or inv…" at bounding box center [93, 251] width 1 height 1
radio input "true"
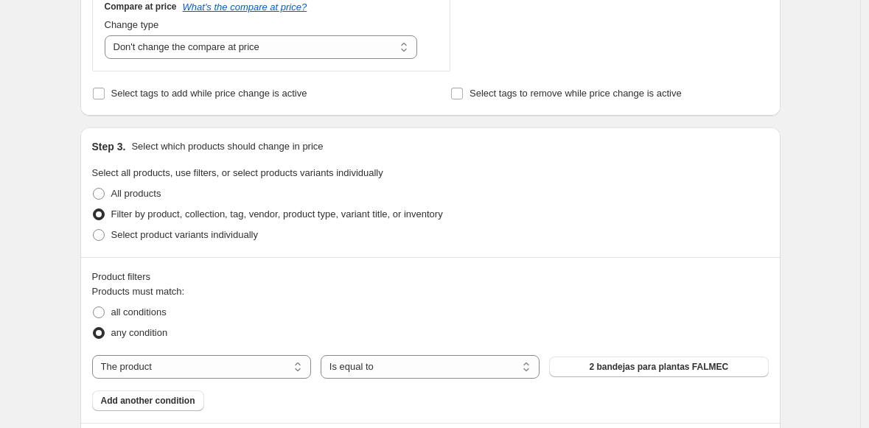
scroll to position [580, 0]
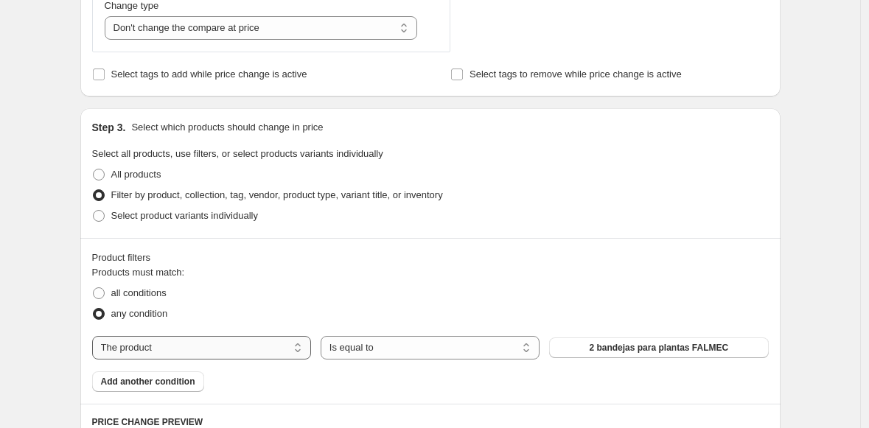
click at [174, 348] on select "The product The product's collection The product's tag The product's vendor The…" at bounding box center [201, 348] width 219 height 24
select select "collection"
click at [626, 349] on span "Area de Fregadero eficiente" at bounding box center [659, 348] width 116 height 12
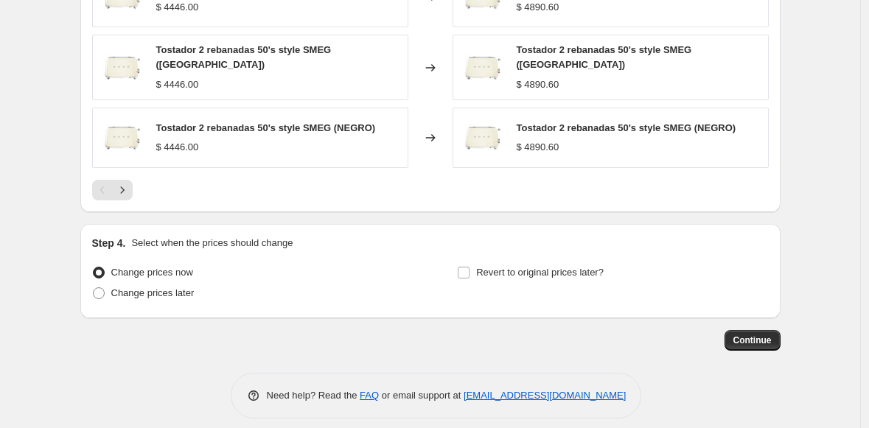
scroll to position [1211, 0]
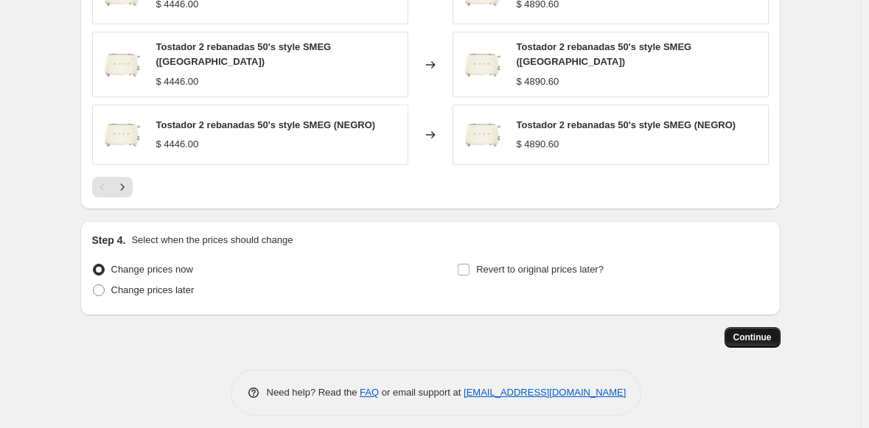
click at [758, 332] on span "Continue" at bounding box center [752, 338] width 38 height 12
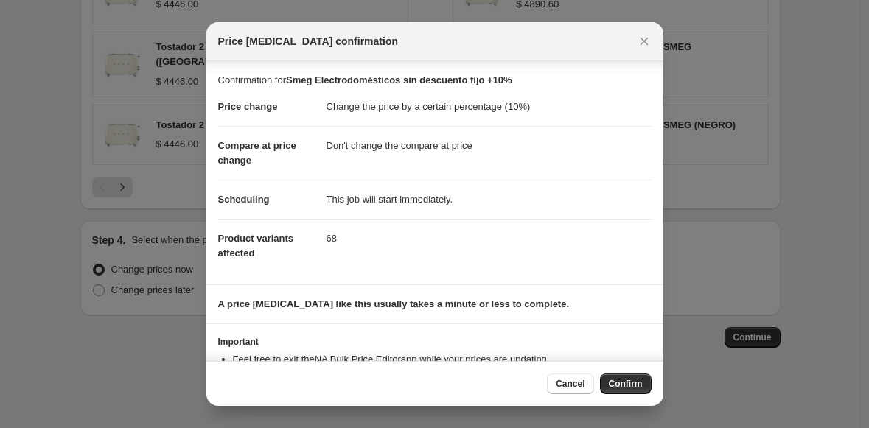
scroll to position [56, 0]
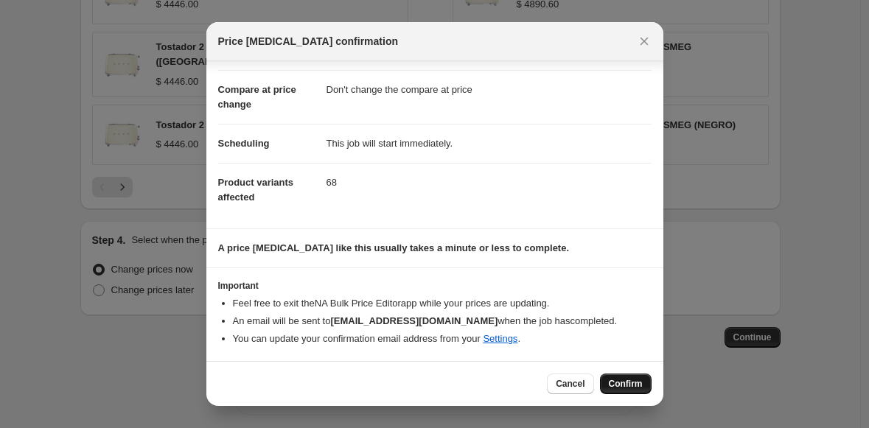
click at [625, 390] on button "Confirm" at bounding box center [626, 384] width 52 height 21
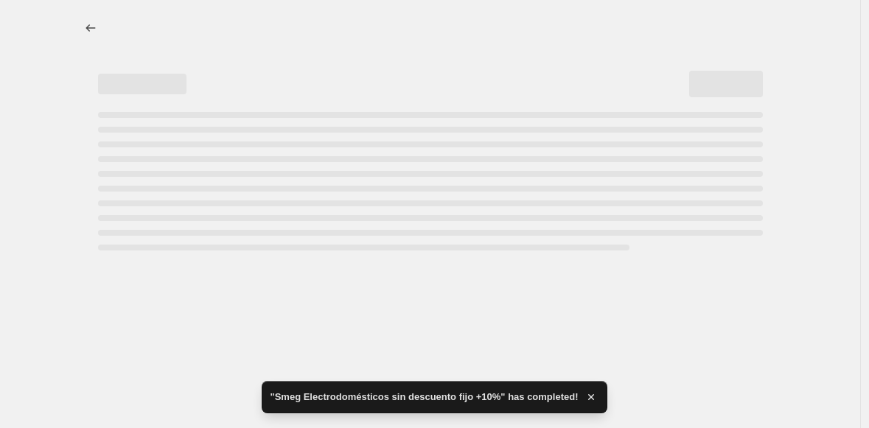
select select "percentage"
select select "no_change"
select select "collection"
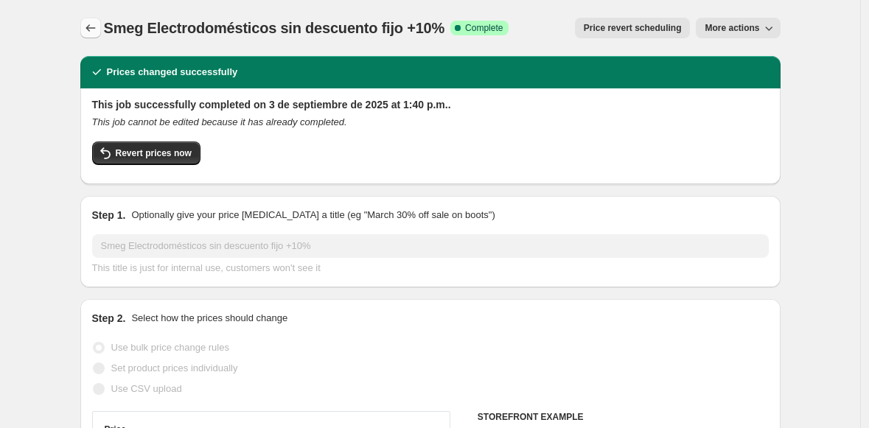
click at [93, 25] on icon "Price change jobs" at bounding box center [90, 27] width 10 height 7
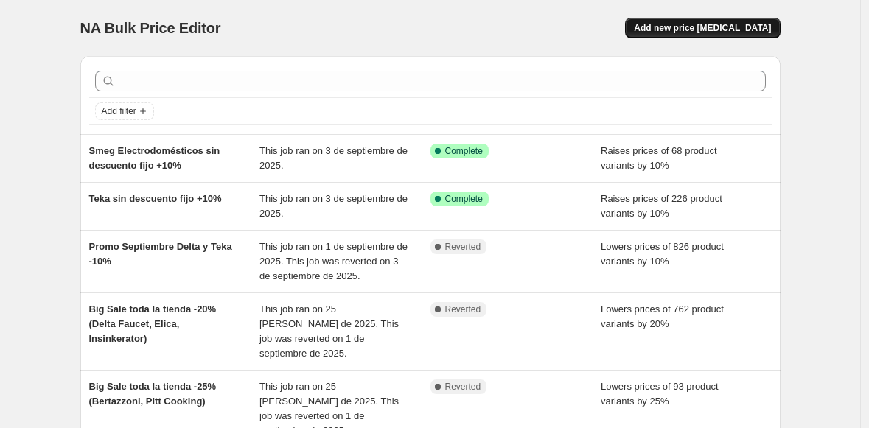
click at [680, 24] on span "Add new price [MEDICAL_DATA]" at bounding box center [702, 28] width 137 height 12
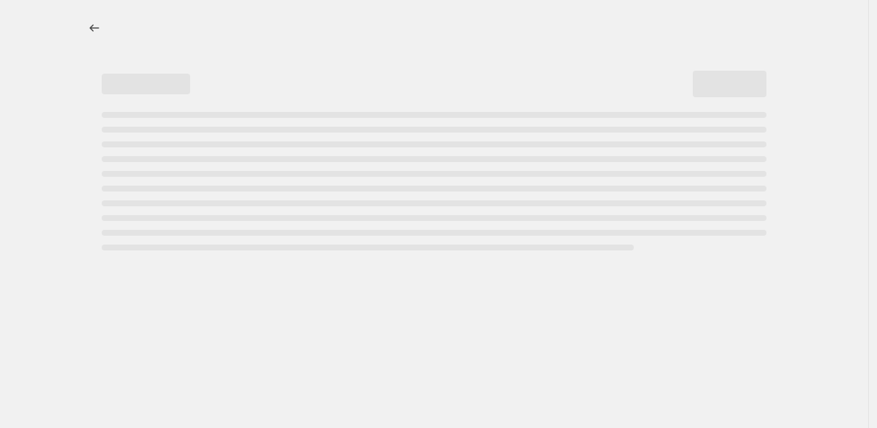
select select "percentage"
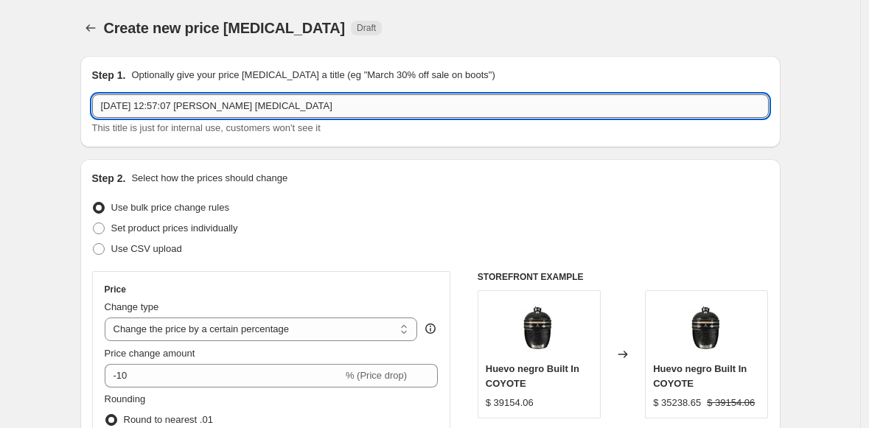
click at [132, 102] on input "[DATE] 12:57:07 [PERSON_NAME] [MEDICAL_DATA]" at bounding box center [430, 106] width 676 height 24
type input "[PERSON_NAME] sin descuento fijo +5%"
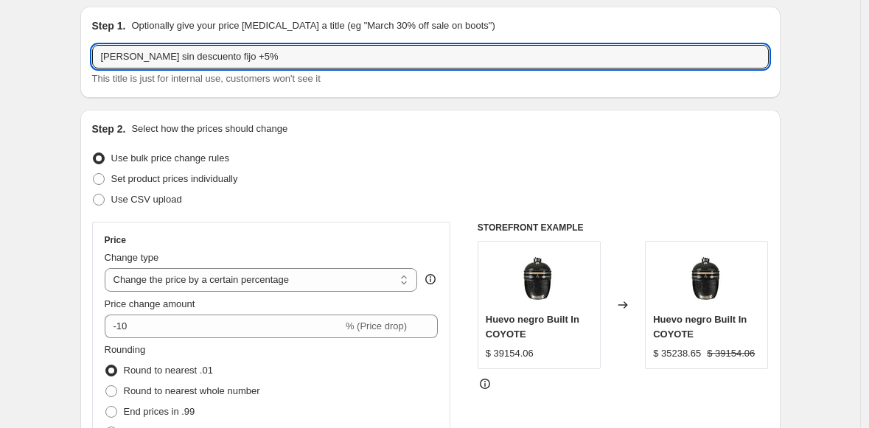
scroll to position [113, 0]
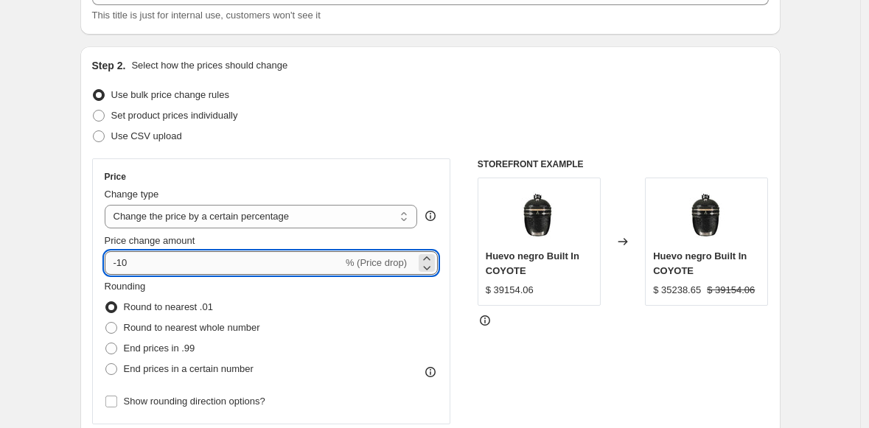
click at [125, 265] on input "-10" at bounding box center [224, 263] width 238 height 24
type input "5"
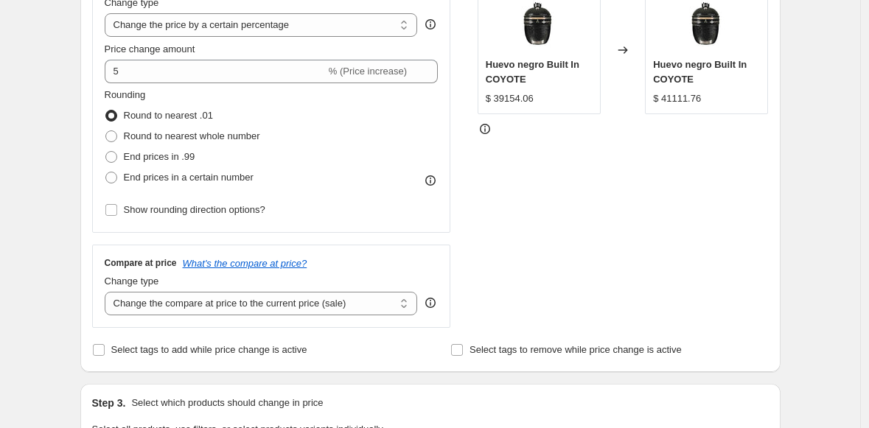
scroll to position [366, 0]
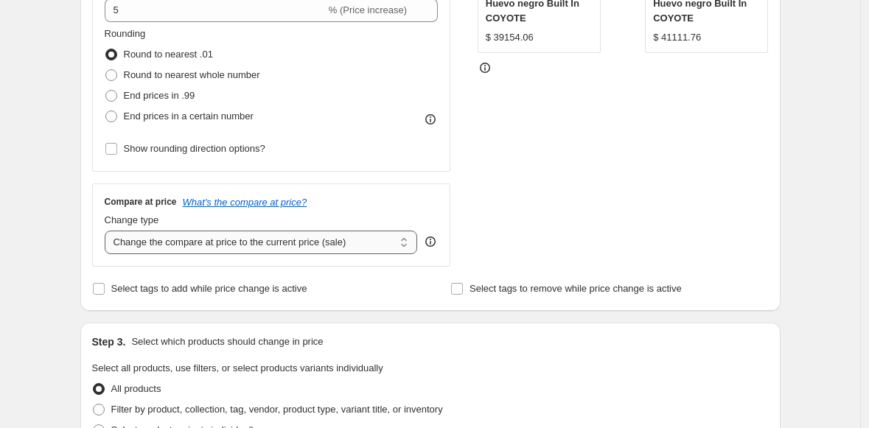
click at [161, 242] on select "Change the compare at price to the current price (sale) Change the compare at p…" at bounding box center [261, 243] width 313 height 24
select select "no_change"
click at [108, 231] on select "Change the compare at price to the current price (sale) Change the compare at p…" at bounding box center [261, 243] width 313 height 24
click at [40, 188] on div "Create new price [MEDICAL_DATA]. This page is ready Create new price [MEDICAL_D…" at bounding box center [430, 370] width 860 height 1473
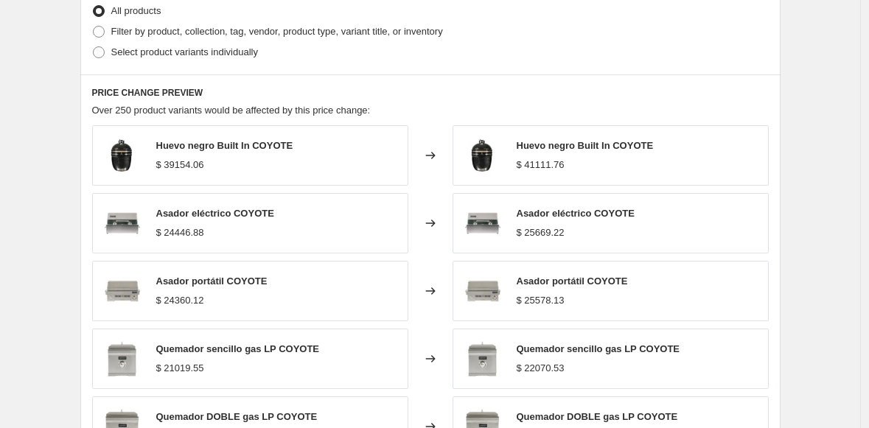
scroll to position [731, 0]
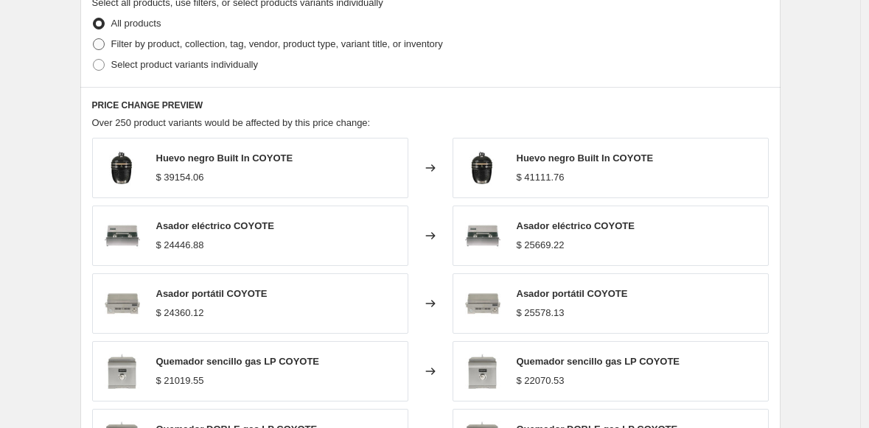
click at [103, 43] on span at bounding box center [99, 44] width 12 height 12
click at [94, 39] on input "Filter by product, collection, tag, vendor, product type, variant title, or inv…" at bounding box center [93, 38] width 1 height 1
radio input "true"
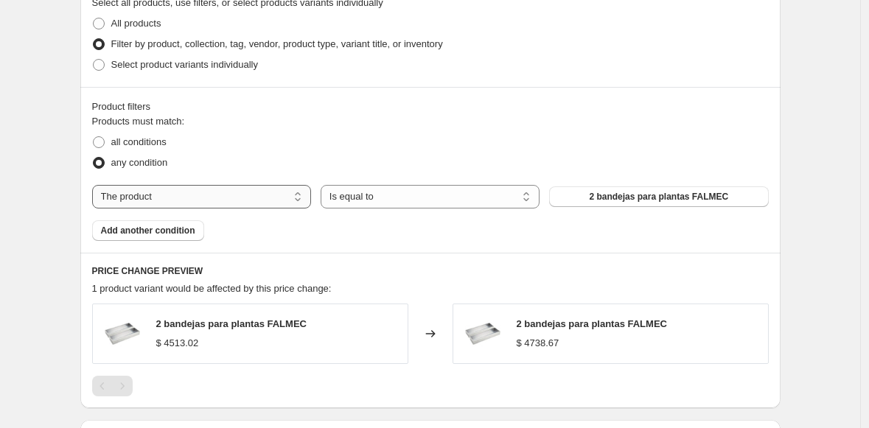
click at [221, 203] on select "The product The product's collection The product's tag The product's vendor The…" at bounding box center [201, 197] width 219 height 24
select select "collection"
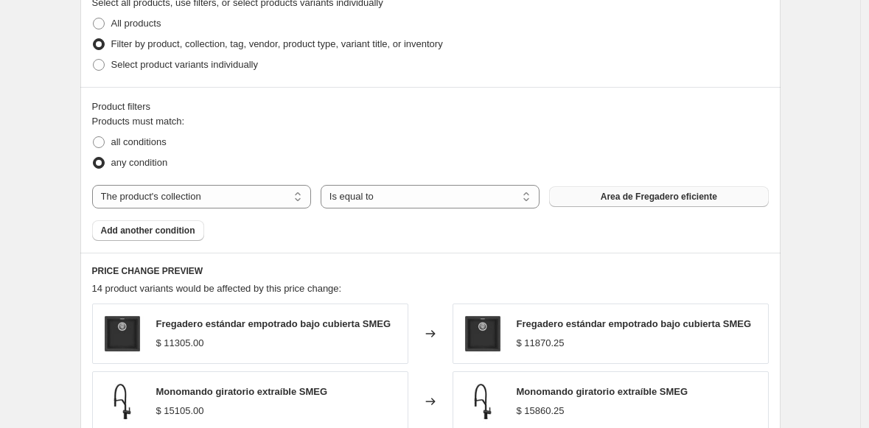
click at [602, 198] on span "Area de Fregadero eficiente" at bounding box center [659, 197] width 116 height 12
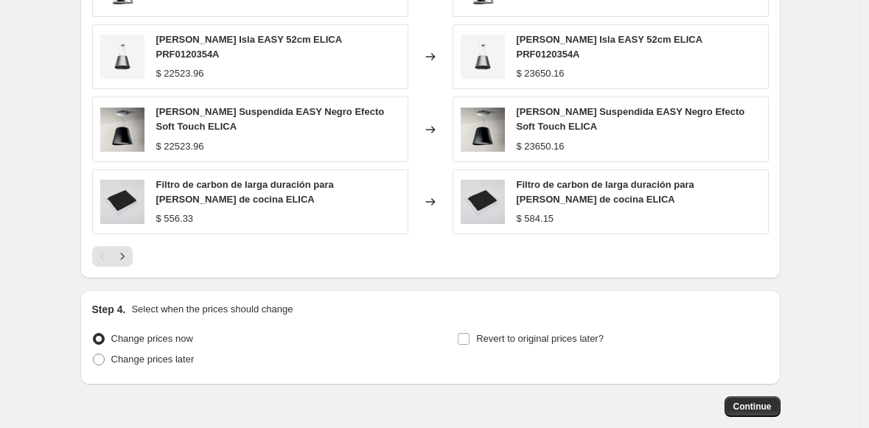
scroll to position [1220, 0]
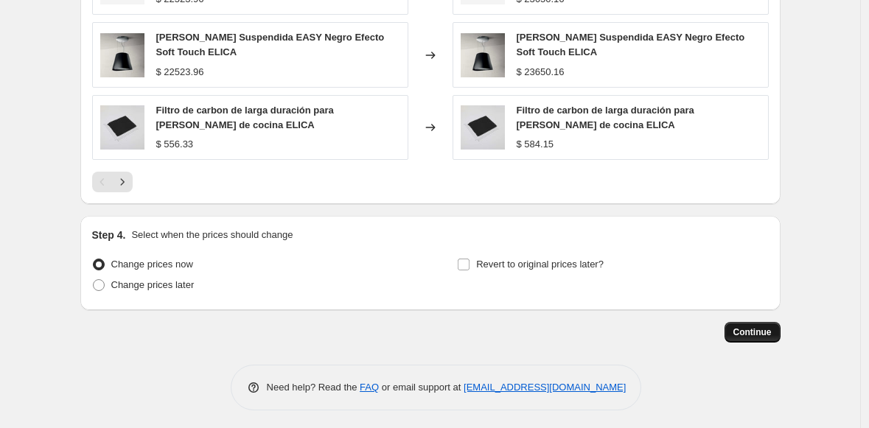
click at [755, 330] on span "Continue" at bounding box center [752, 332] width 38 height 12
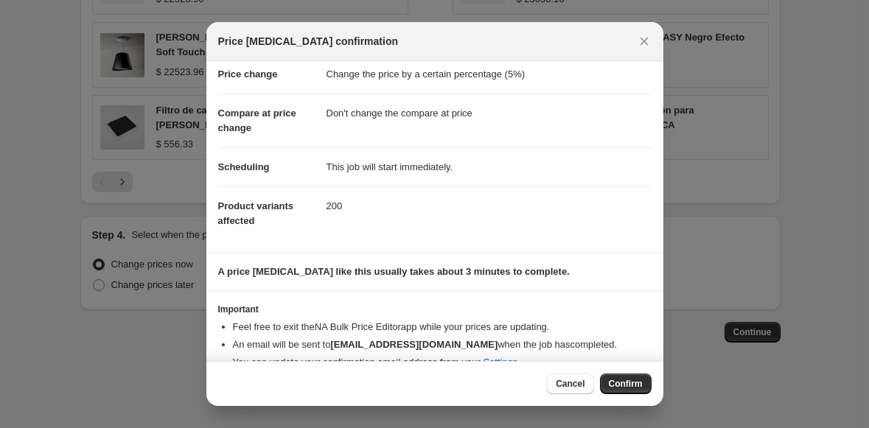
scroll to position [56, 0]
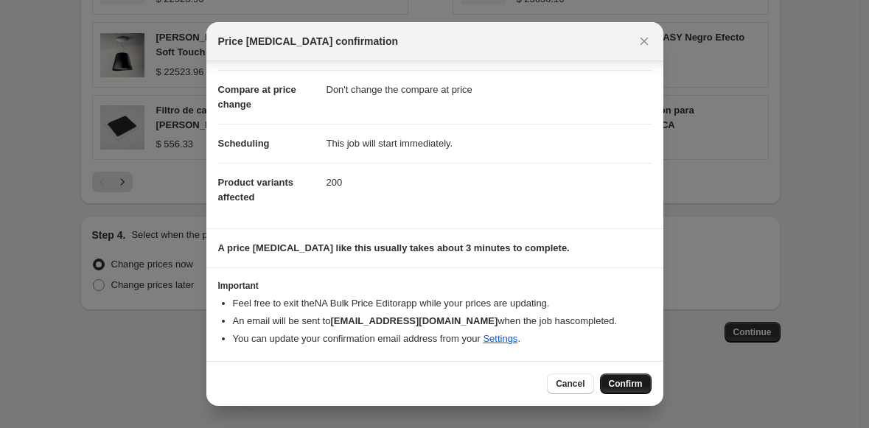
click at [626, 377] on button "Confirm" at bounding box center [626, 384] width 52 height 21
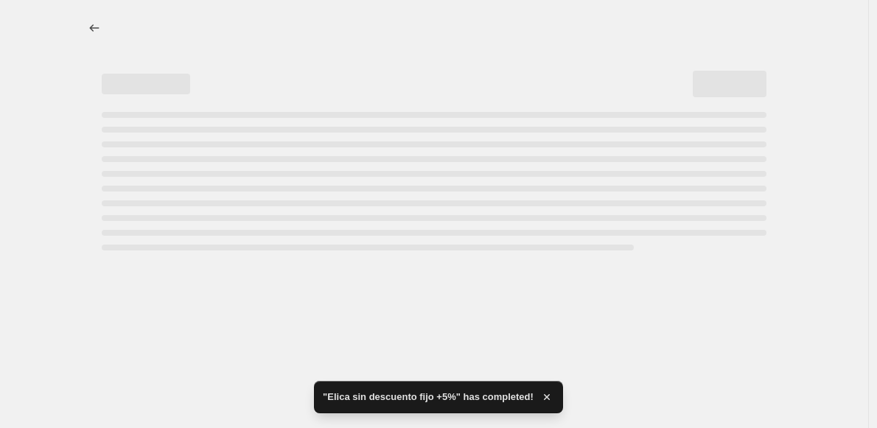
select select "percentage"
select select "no_change"
select select "collection"
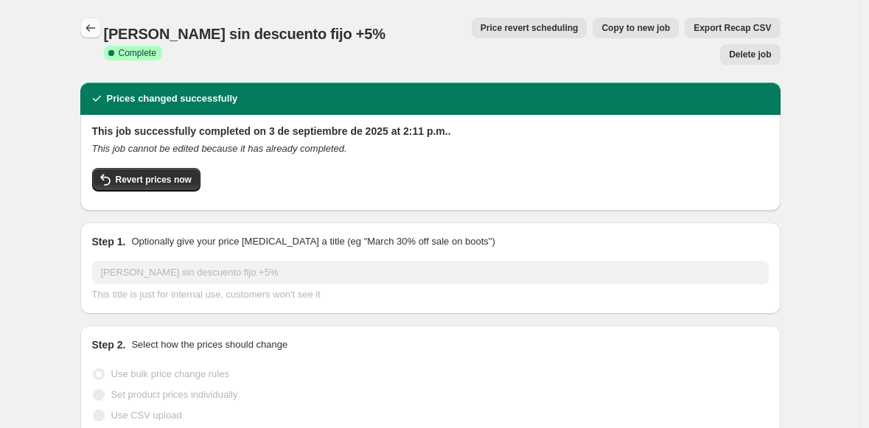
click at [92, 26] on icon "Price change jobs" at bounding box center [90, 27] width 10 height 7
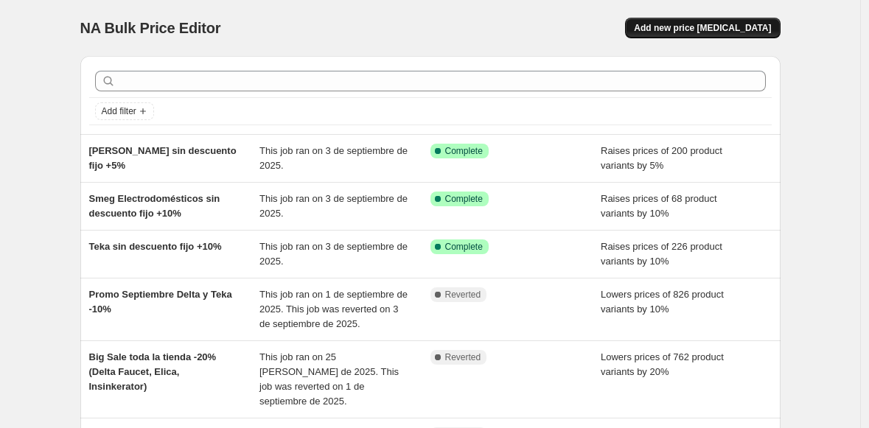
click at [731, 27] on span "Add new price [MEDICAL_DATA]" at bounding box center [702, 28] width 137 height 12
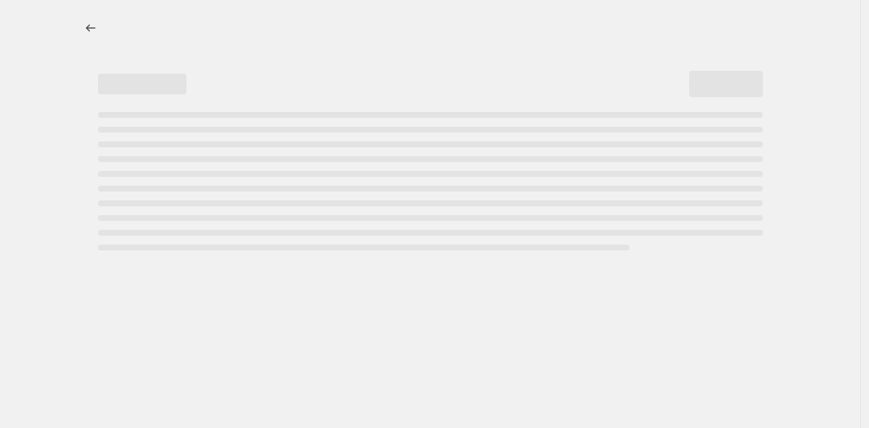
select select "percentage"
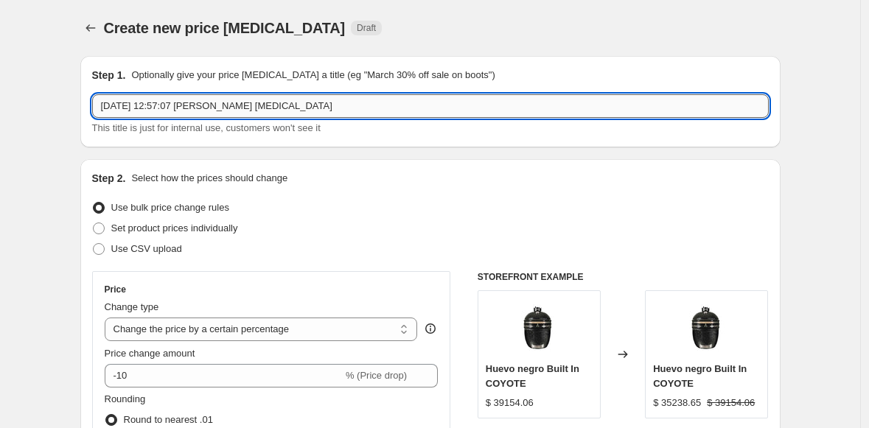
click at [138, 99] on input "[DATE] 12:57:07 [PERSON_NAME] [MEDICAL_DATA]" at bounding box center [430, 106] width 676 height 24
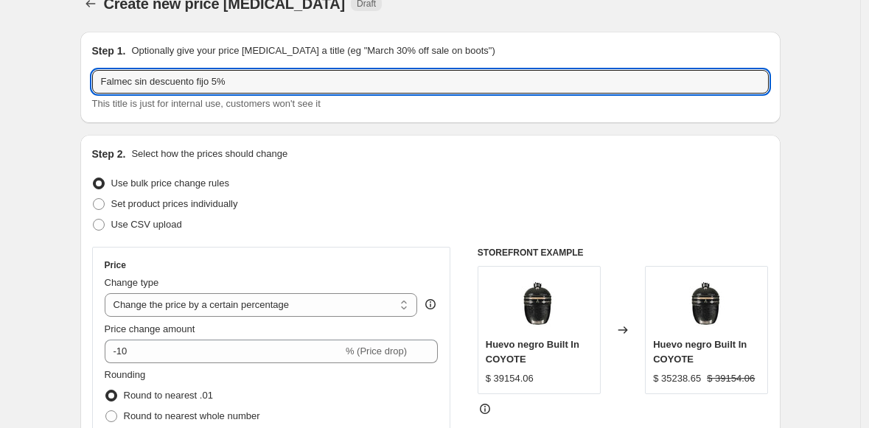
scroll to position [88, 0]
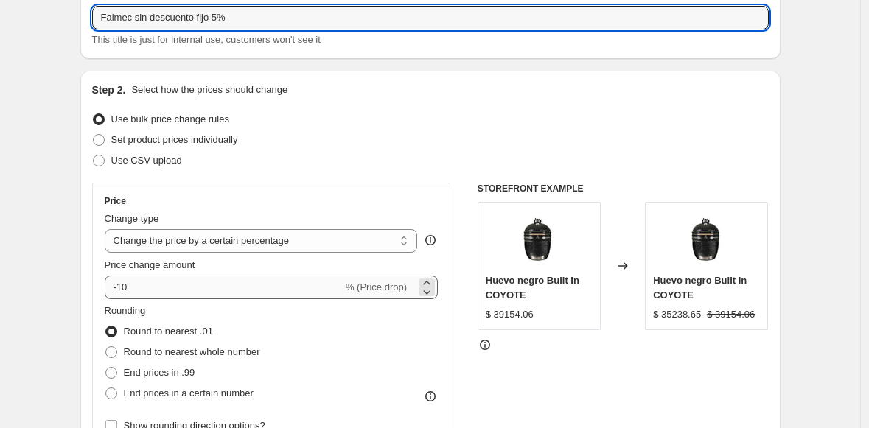
type input "Falmec sin descuento fijo 5%"
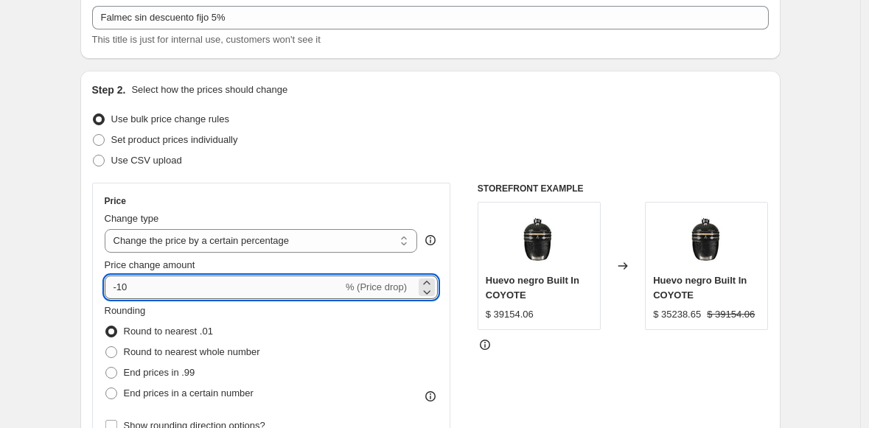
click at [125, 286] on input "-10" at bounding box center [224, 288] width 238 height 24
type input "5"
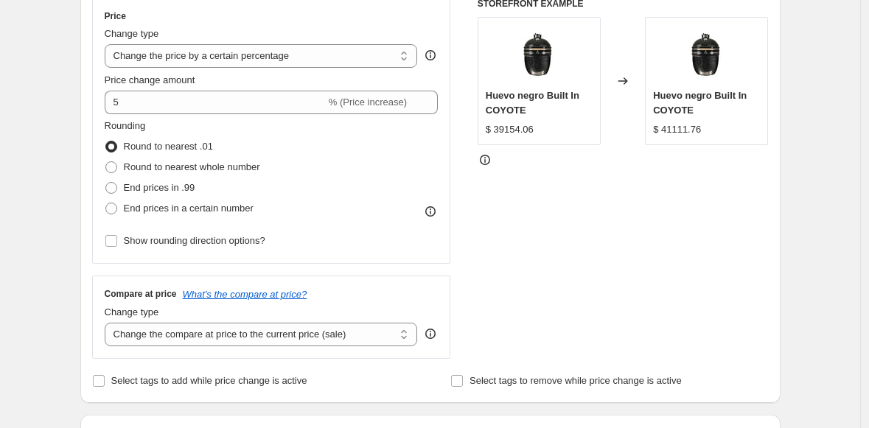
scroll to position [324, 0]
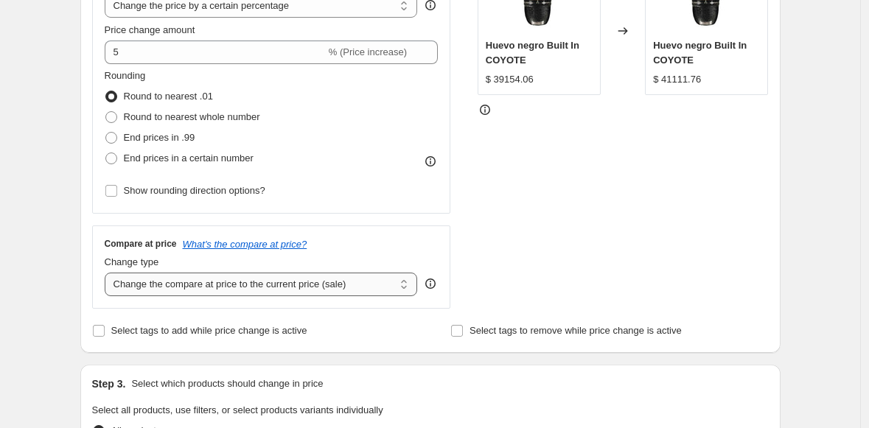
click at [159, 288] on select "Change the compare at price to the current price (sale) Change the compare at p…" at bounding box center [261, 285] width 313 height 24
select select "no_change"
click at [108, 273] on select "Change the compare at price to the current price (sale) Change the compare at p…" at bounding box center [261, 285] width 313 height 24
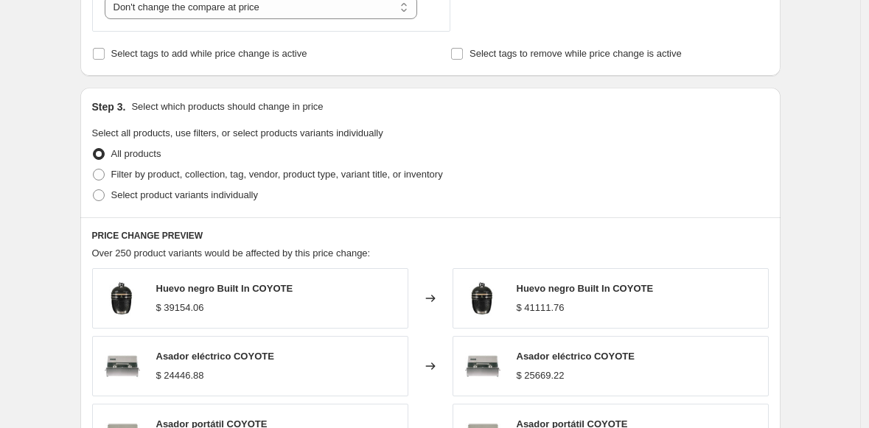
scroll to position [603, 0]
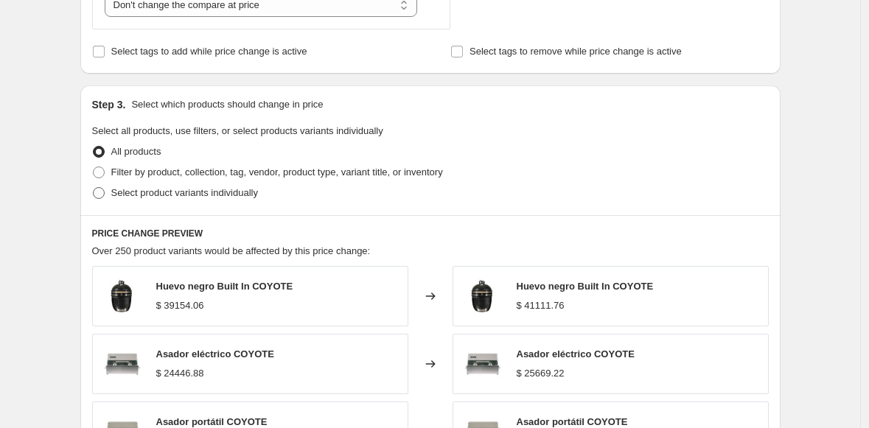
drag, startPoint x: 104, startPoint y: 175, endPoint x: 105, endPoint y: 186, distance: 11.9
click at [104, 175] on span at bounding box center [99, 173] width 12 height 12
click at [94, 167] on input "Filter by product, collection, tag, vendor, product type, variant title, or inv…" at bounding box center [93, 167] width 1 height 1
radio input "true"
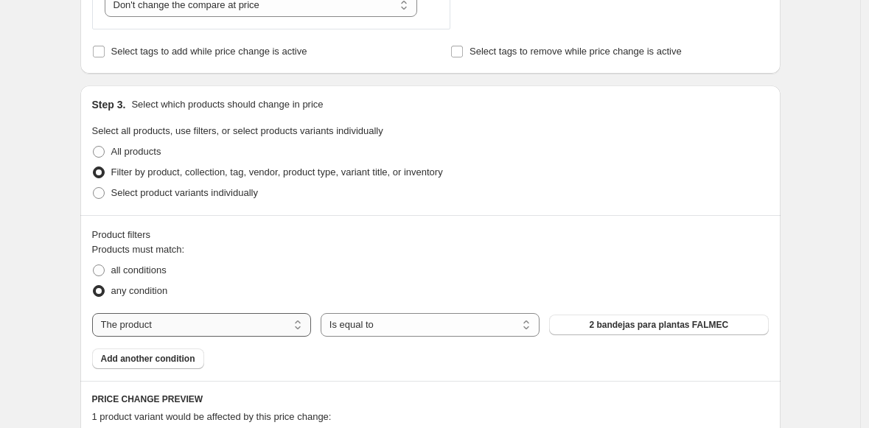
click at [175, 322] on select "The product The product's collection The product's tag The product's vendor The…" at bounding box center [201, 325] width 219 height 24
select select "collection"
click at [612, 326] on span "Area de Fregadero eficiente" at bounding box center [659, 325] width 116 height 12
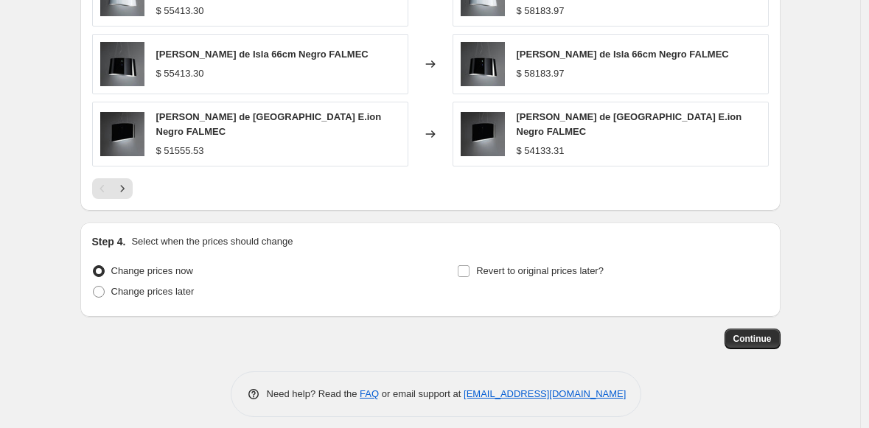
scroll to position [1215, 0]
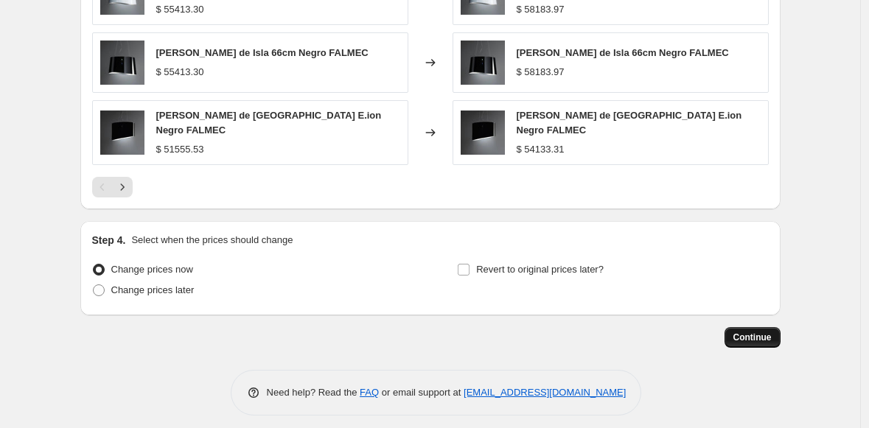
click at [747, 332] on span "Continue" at bounding box center [752, 338] width 38 height 12
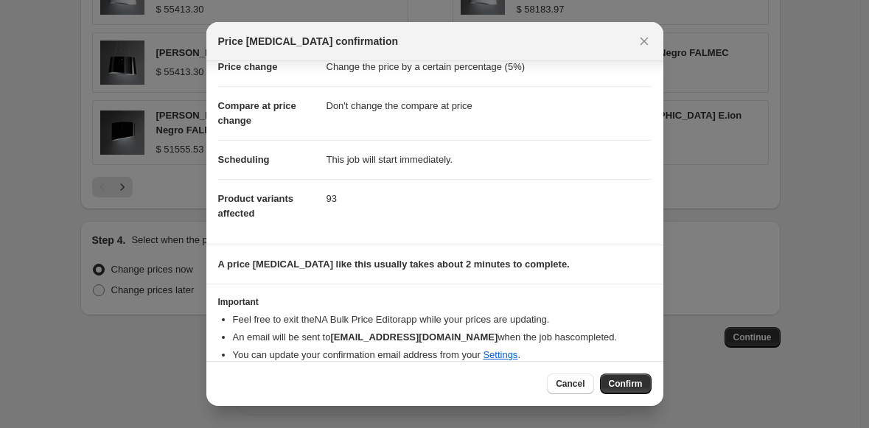
scroll to position [56, 0]
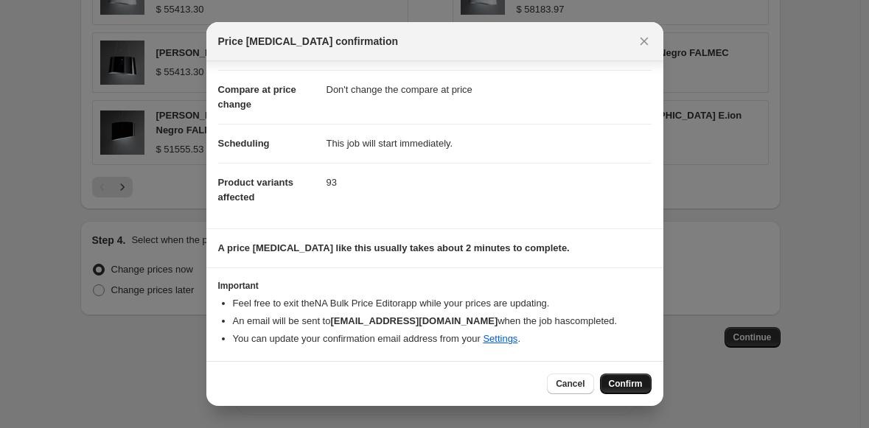
click at [626, 379] on span "Confirm" at bounding box center [626, 384] width 34 height 12
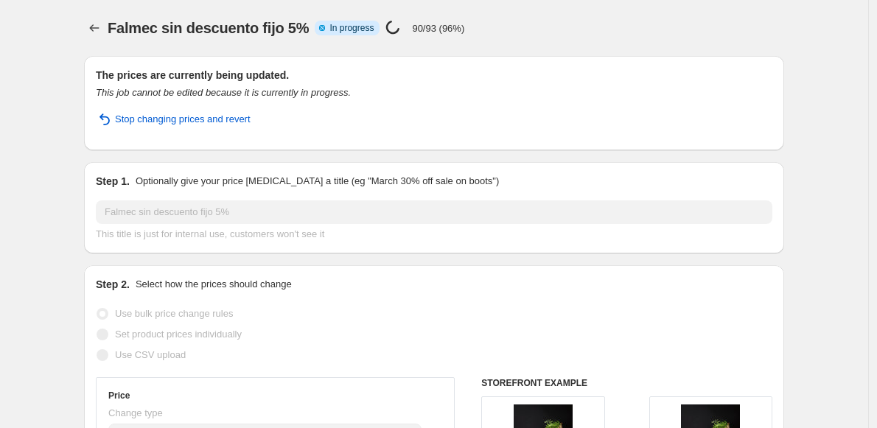
select select "percentage"
select select "no_change"
select select "collection"
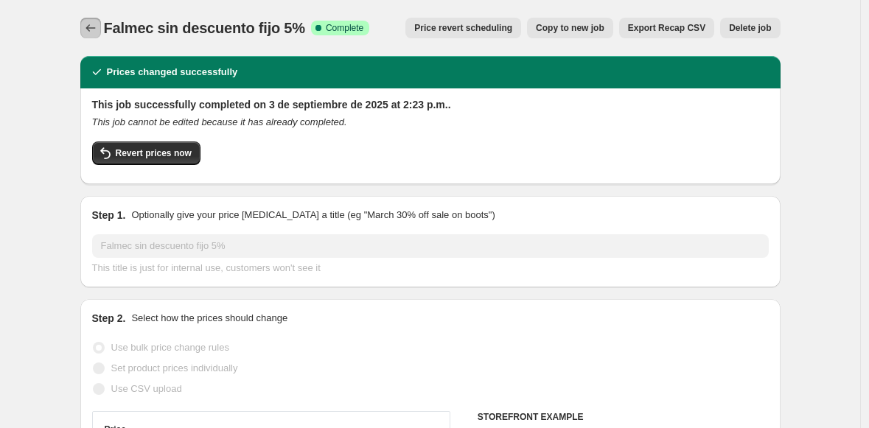
click at [93, 29] on icon "Price change jobs" at bounding box center [90, 28] width 15 height 15
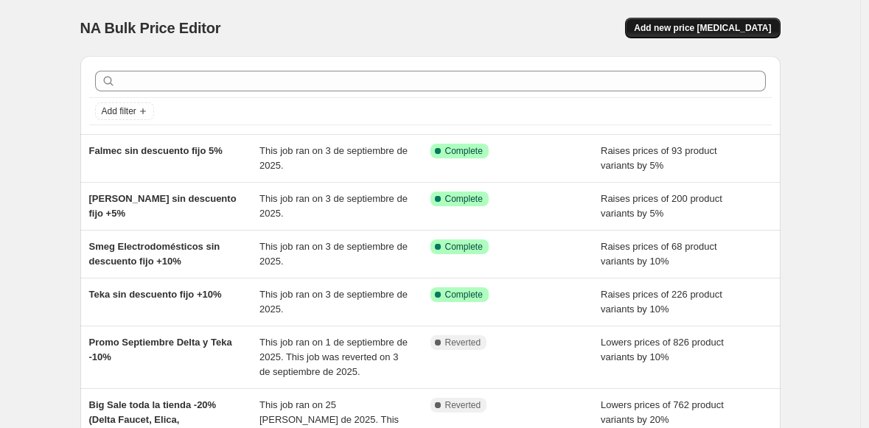
click at [698, 25] on span "Add new price [MEDICAL_DATA]" at bounding box center [702, 28] width 137 height 12
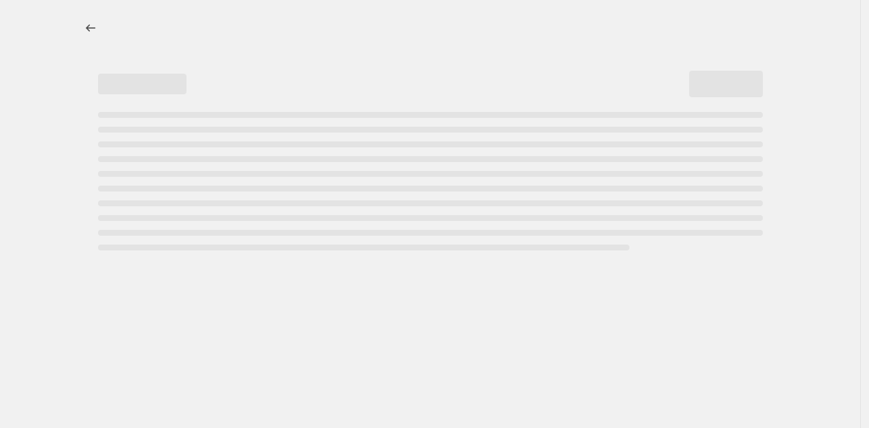
select select "percentage"
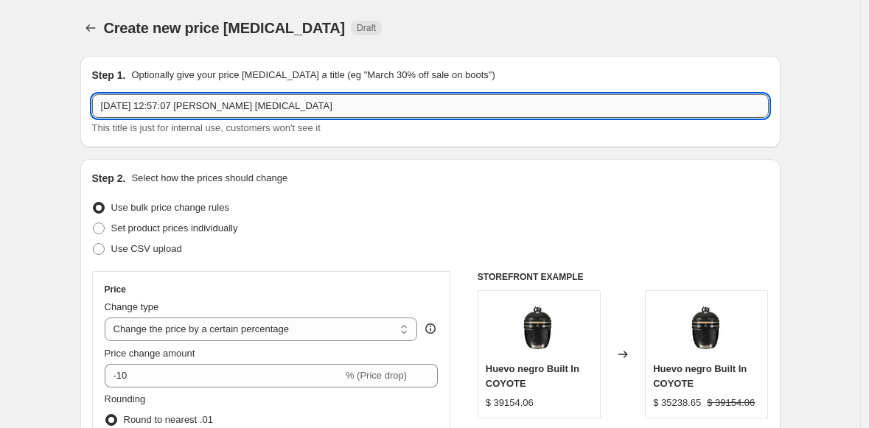
click at [144, 108] on input "[DATE] 12:57:07 [PERSON_NAME] [MEDICAL_DATA]" at bounding box center [430, 106] width 676 height 24
click at [144, 109] on input "[DATE] 12:57:07 [PERSON_NAME] [MEDICAL_DATA]" at bounding box center [430, 106] width 676 height 24
click at [105, 108] on input "Tecnolam sin descuento fijo +5%" at bounding box center [430, 106] width 676 height 24
click at [116, 112] on input "Tecnolam sin descuento fijo +5%" at bounding box center [430, 106] width 676 height 24
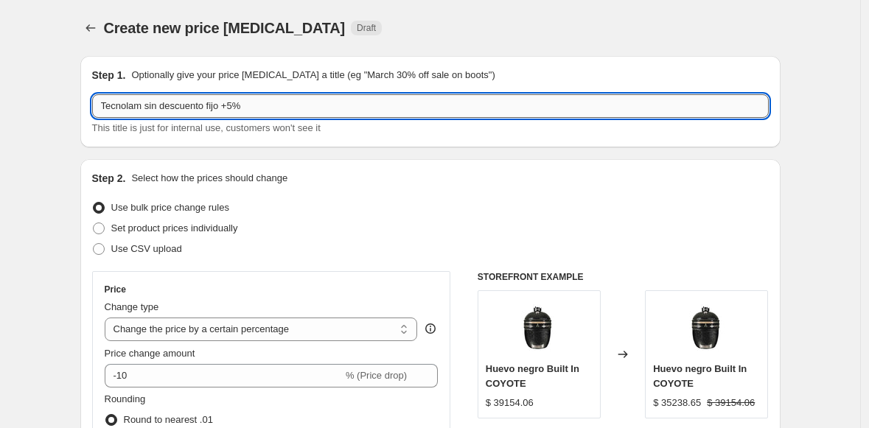
click at [124, 110] on input "Tecnolam sin descuento fijo +5%" at bounding box center [430, 106] width 676 height 24
click at [135, 108] on input "Tecnolam sin descuento fijo +5%" at bounding box center [430, 106] width 676 height 24
click at [148, 108] on input "Tecnolam sin descuento fijo +5%" at bounding box center [430, 106] width 676 height 24
click at [159, 109] on input "Tecnolam sin descuento fijo +5%" at bounding box center [430, 106] width 676 height 24
click at [191, 109] on input "Tecnolam sin descuento fijo +5%" at bounding box center [430, 106] width 676 height 24
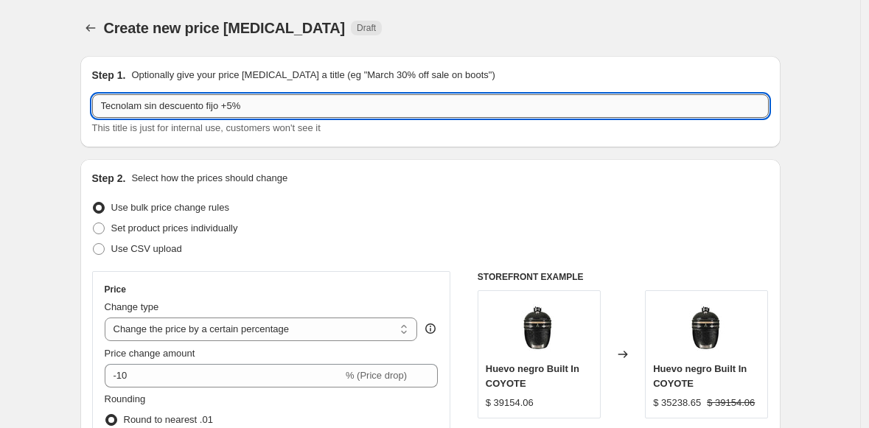
click at [204, 105] on input "Tecnolam sin descuento fijo +5%" at bounding box center [430, 106] width 676 height 24
type input "Tecnolam sin descuento fijo +5%"
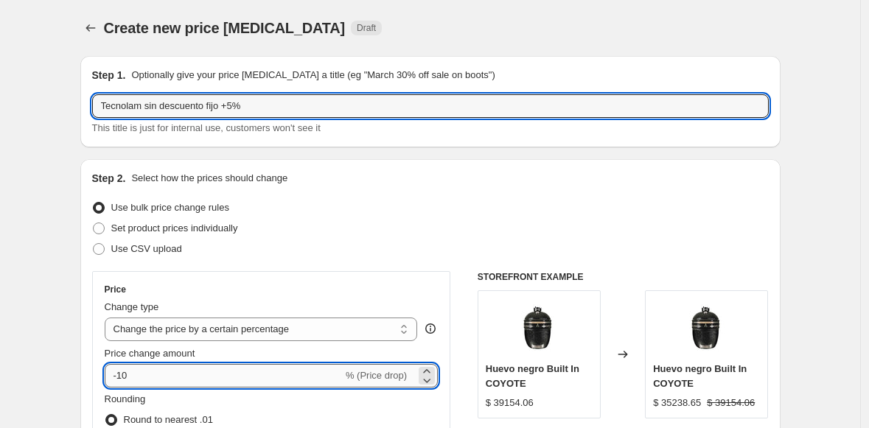
click at [131, 368] on input "-10" at bounding box center [224, 376] width 238 height 24
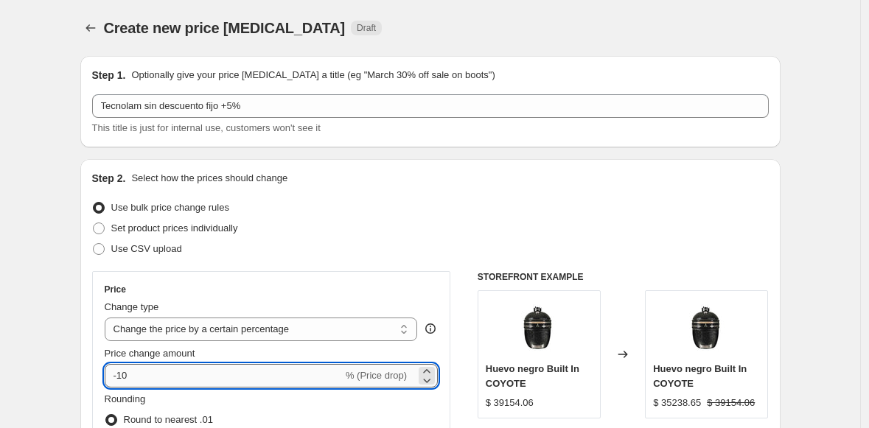
click at [131, 368] on input "-10" at bounding box center [224, 376] width 238 height 24
type input "5"
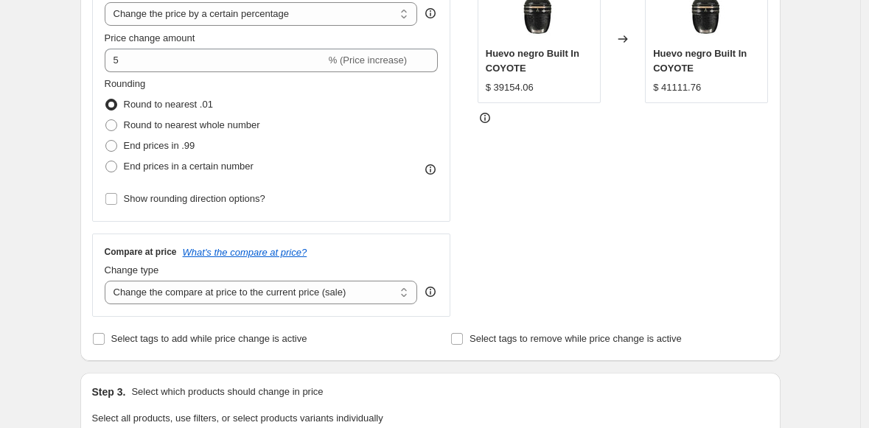
scroll to position [339, 0]
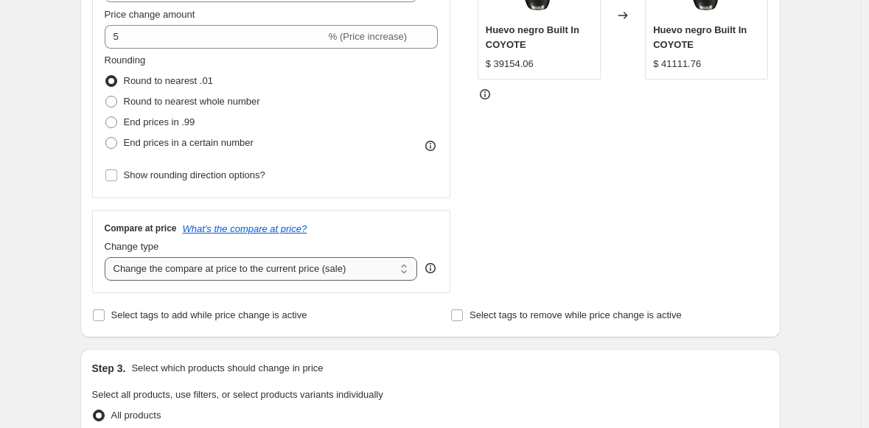
click at [164, 270] on select "Change the compare at price to the current price (sale) Change the compare at p…" at bounding box center [261, 269] width 313 height 24
select select "no_change"
click at [108, 257] on select "Change the compare at price to the current price (sale) Change the compare at p…" at bounding box center [261, 269] width 313 height 24
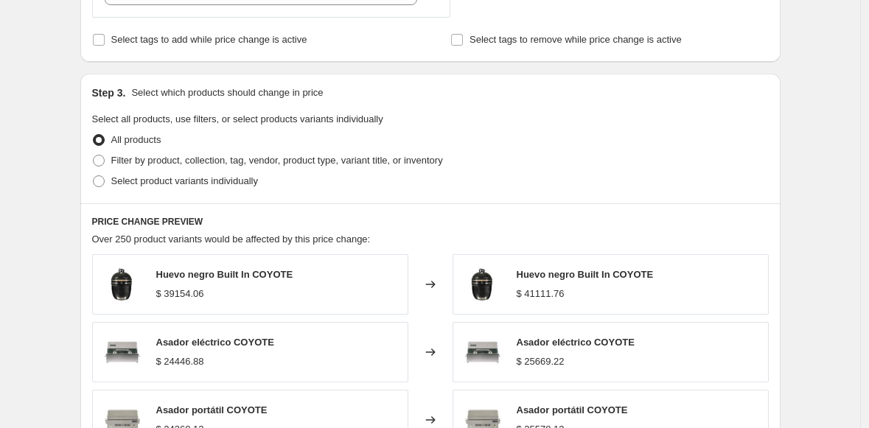
scroll to position [700, 0]
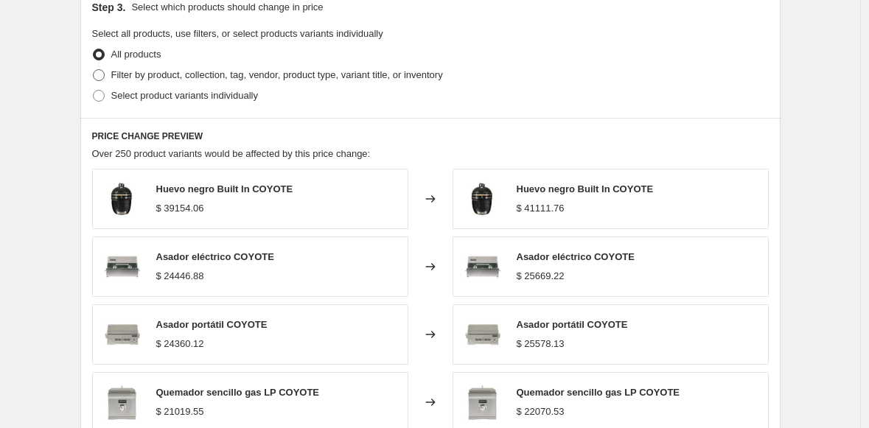
click at [104, 76] on span at bounding box center [99, 75] width 12 height 12
click at [94, 70] on input "Filter by product, collection, tag, vendor, product type, variant title, or inv…" at bounding box center [93, 69] width 1 height 1
radio input "true"
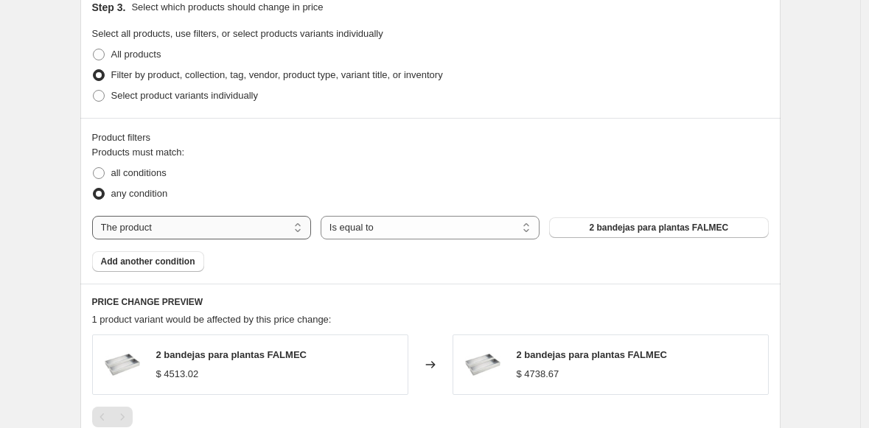
click at [198, 231] on select "The product The product's collection The product's tag The product's vendor The…" at bounding box center [201, 228] width 219 height 24
select select "collection"
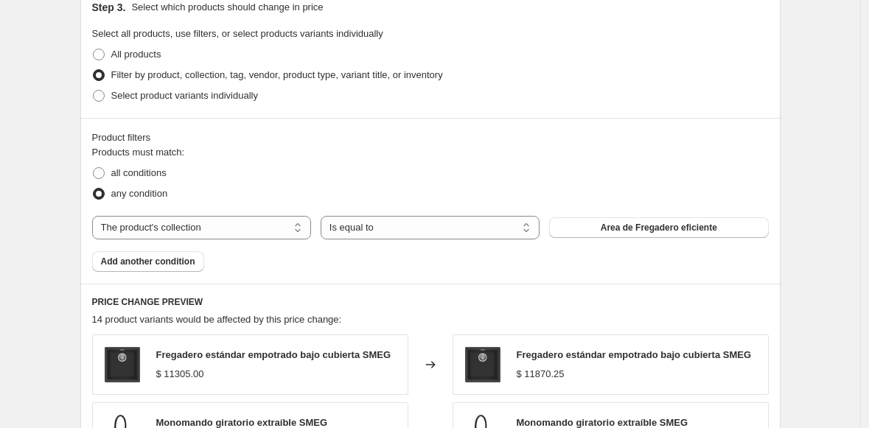
click at [625, 230] on span "Area de Fregadero eficiente" at bounding box center [659, 228] width 116 height 12
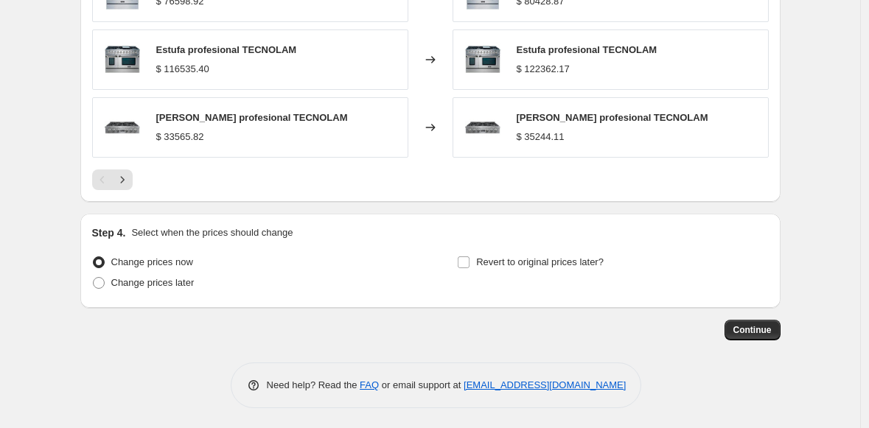
scroll to position [1211, 0]
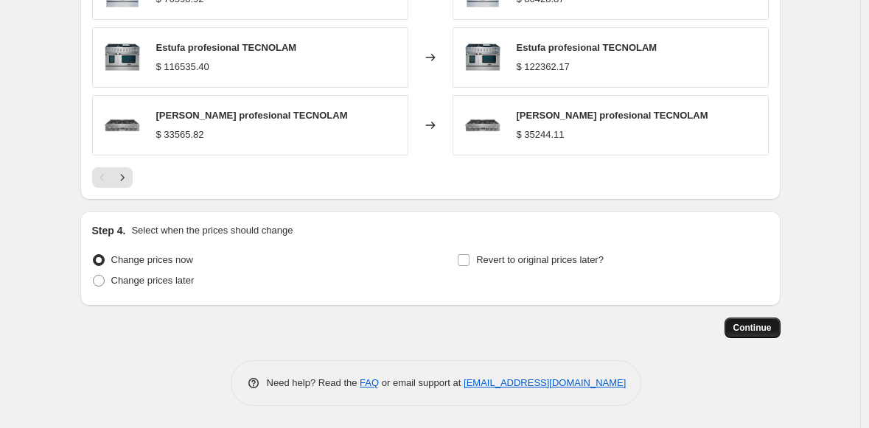
click at [753, 325] on span "Continue" at bounding box center [752, 328] width 38 height 12
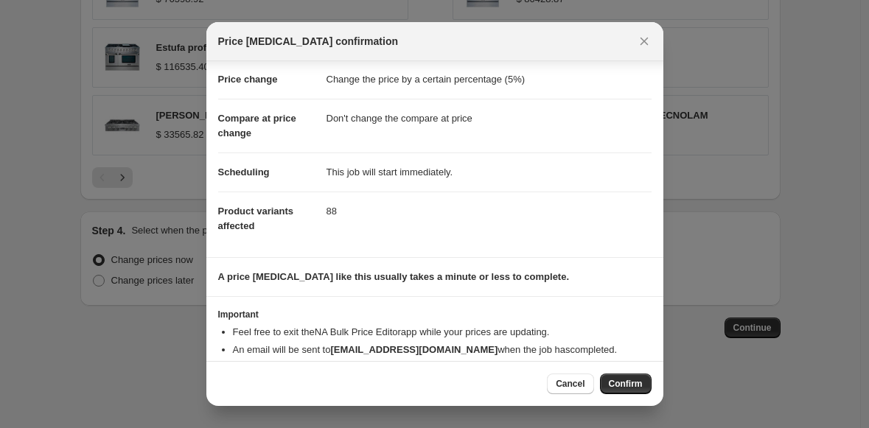
scroll to position [56, 0]
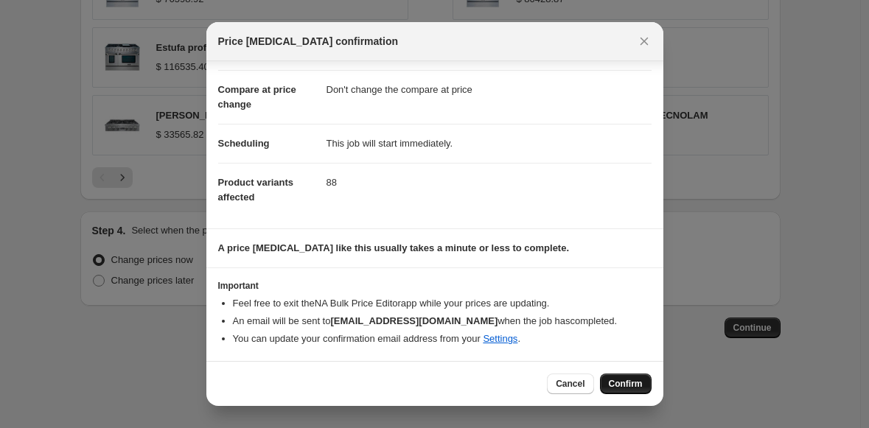
click at [618, 379] on span "Confirm" at bounding box center [626, 384] width 34 height 12
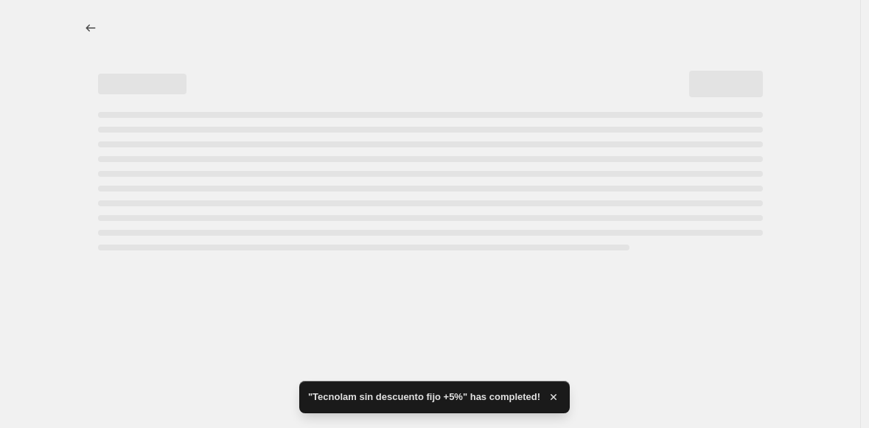
select select "percentage"
select select "no_change"
select select "collection"
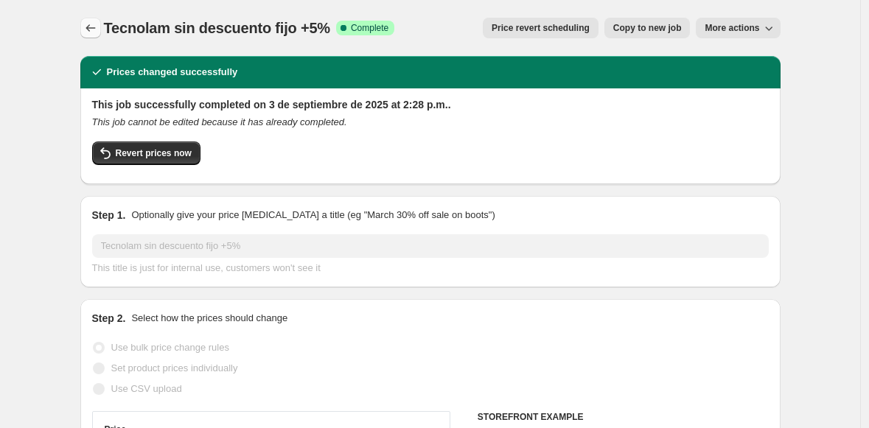
click at [95, 35] on icon "Price change jobs" at bounding box center [90, 28] width 15 height 15
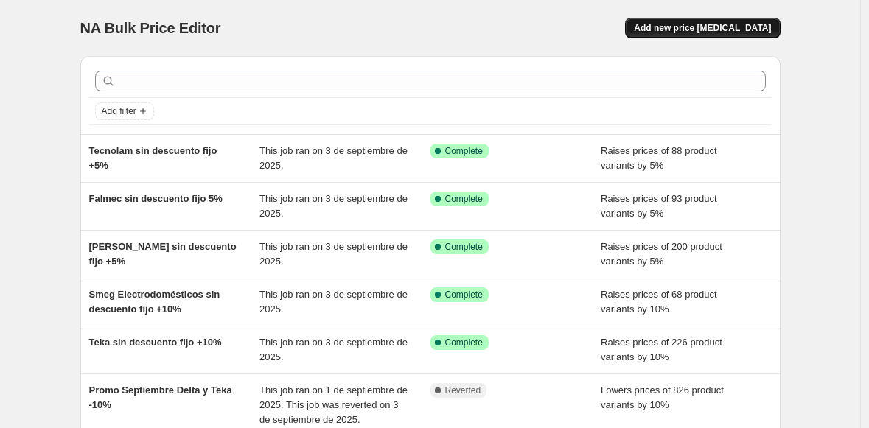
click at [723, 26] on span "Add new price [MEDICAL_DATA]" at bounding box center [702, 28] width 137 height 12
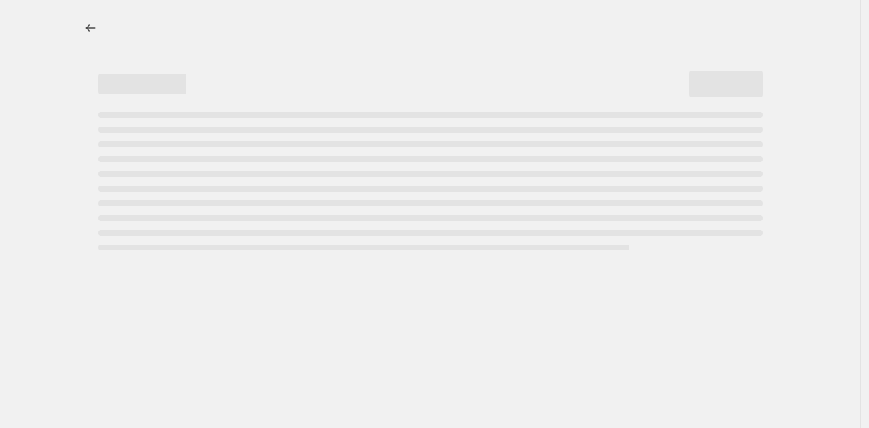
select select "percentage"
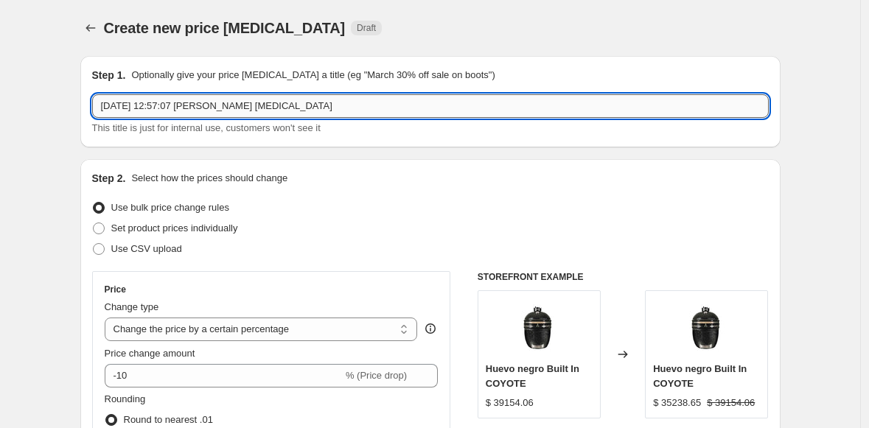
click at [208, 105] on input "[DATE] 12:57:07 [PERSON_NAME] [MEDICAL_DATA]" at bounding box center [430, 106] width 676 height 24
type input "D"
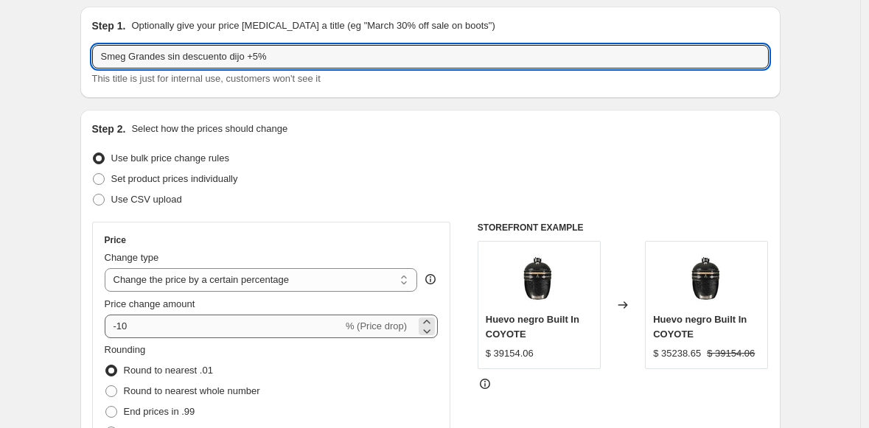
scroll to position [53, 0]
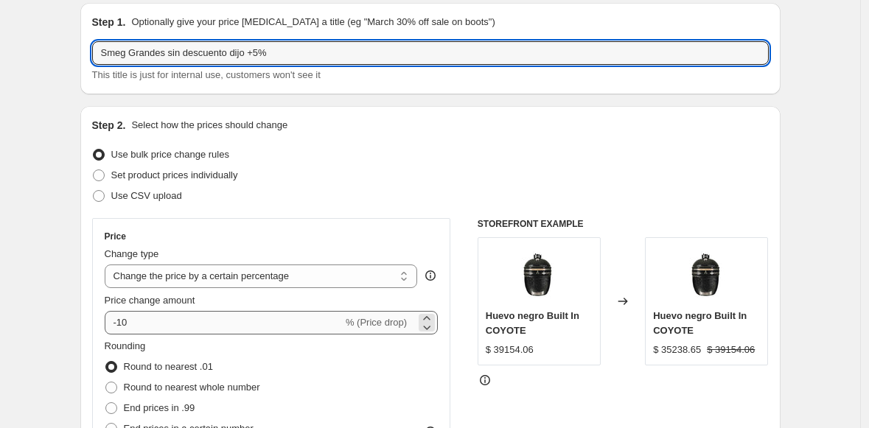
type input "Smeg Grandes sin descuento dijo +5%"
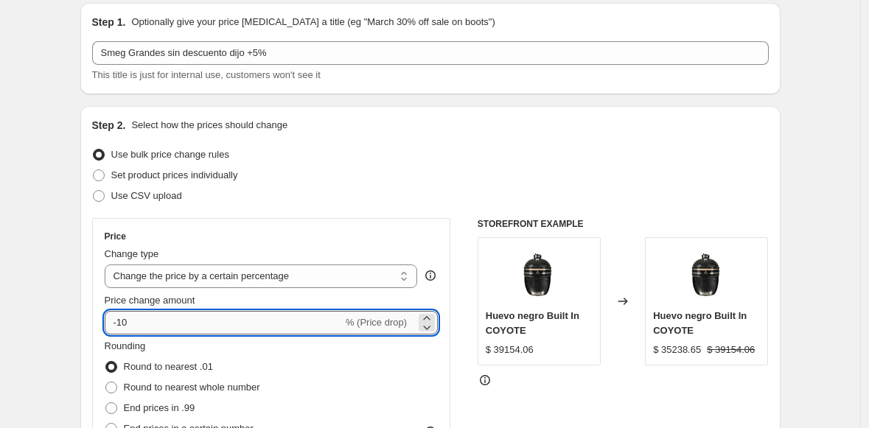
click at [125, 322] on input "-10" at bounding box center [224, 323] width 238 height 24
type input "5"
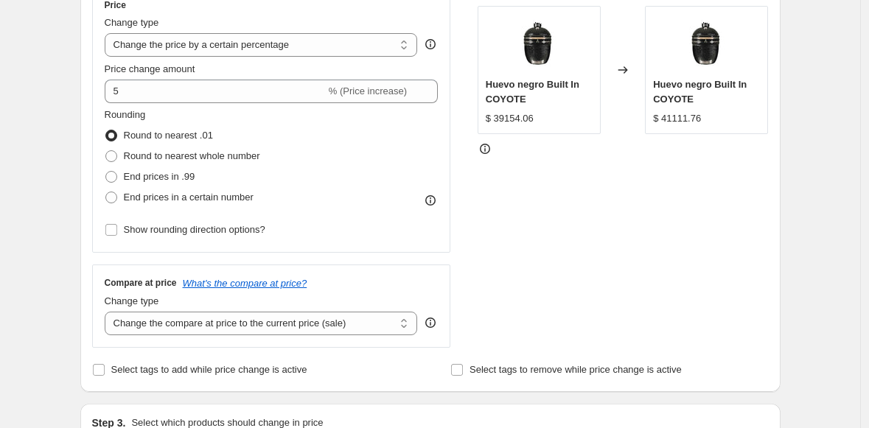
scroll to position [330, 0]
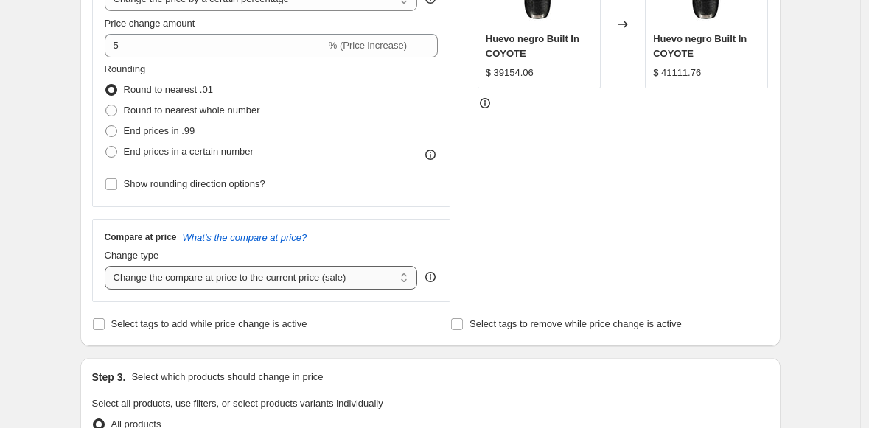
click at [147, 276] on select "Change the compare at price to the current price (sale) Change the compare at p…" at bounding box center [261, 278] width 313 height 24
select select "no_change"
click at [108, 266] on select "Change the compare at price to the current price (sale) Change the compare at p…" at bounding box center [261, 278] width 313 height 24
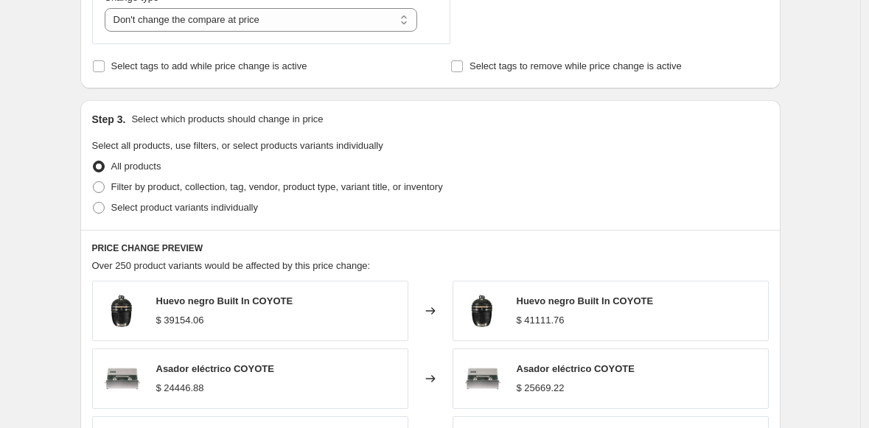
scroll to position [587, 0]
click at [105, 184] on span at bounding box center [99, 188] width 12 height 12
click at [94, 183] on input "Filter by product, collection, tag, vendor, product type, variant title, or inv…" at bounding box center [93, 182] width 1 height 1
radio input "true"
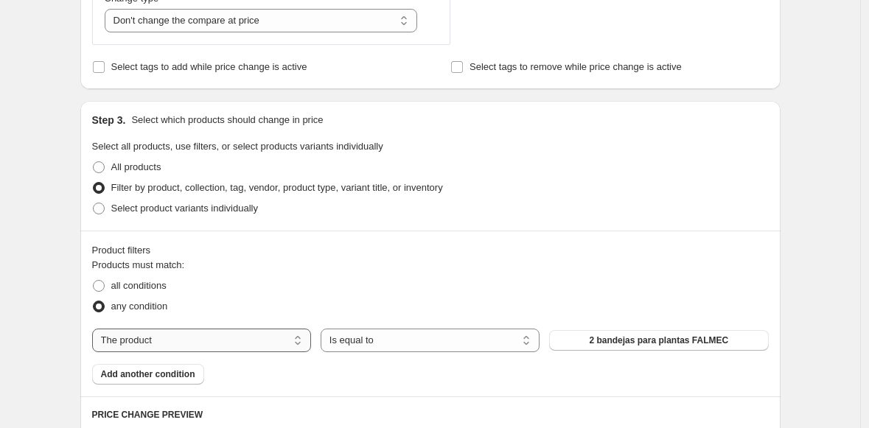
click at [181, 340] on select "The product The product's collection The product's tag The product's vendor The…" at bounding box center [201, 341] width 219 height 24
select select "collection"
click at [616, 340] on span "Area de Fregadero eficiente" at bounding box center [659, 341] width 116 height 12
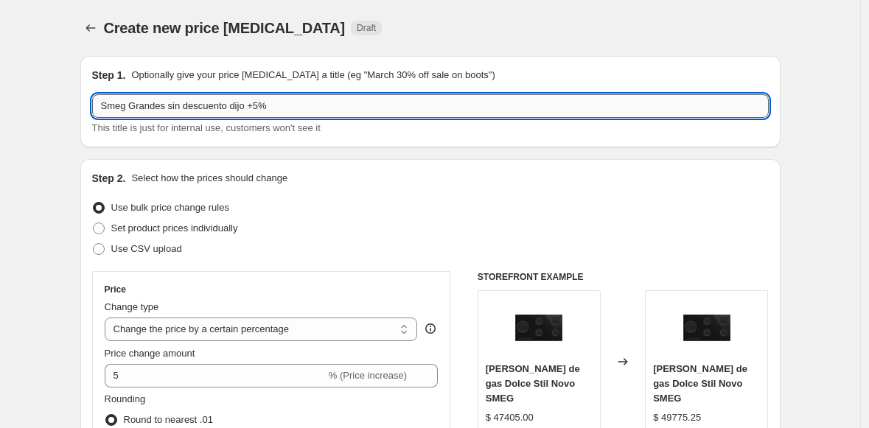
click at [245, 106] on input "Smeg Grandes sin descuento dijo +5%" at bounding box center [430, 106] width 676 height 24
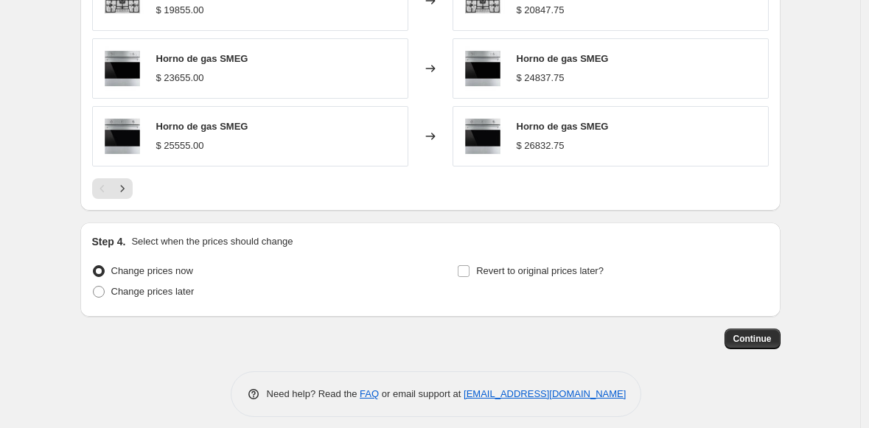
scroll to position [1211, 0]
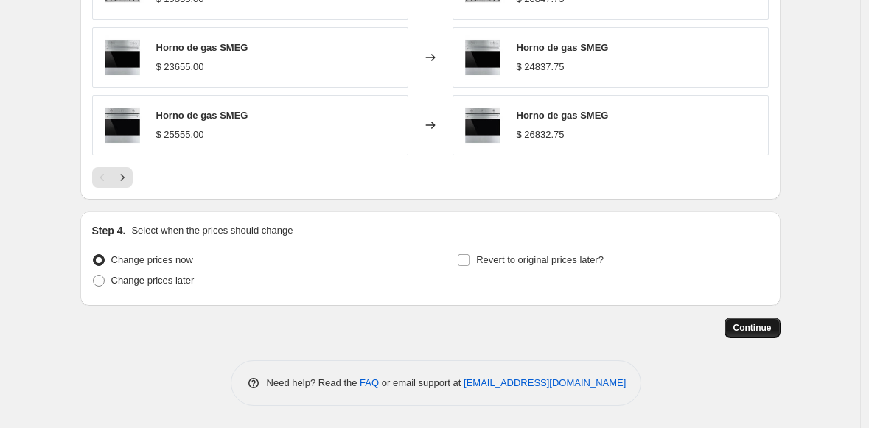
type input "Smeg Grandes sin descuento fijo +5%"
click at [754, 330] on span "Continue" at bounding box center [752, 328] width 38 height 12
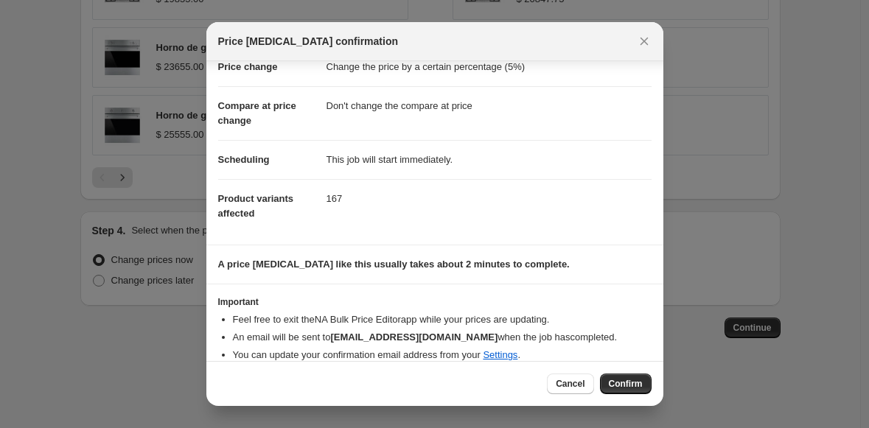
scroll to position [56, 0]
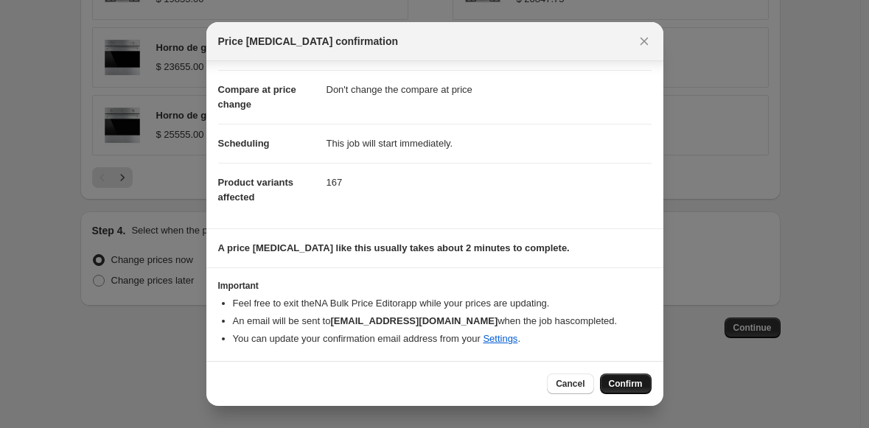
click at [633, 380] on span "Confirm" at bounding box center [626, 384] width 34 height 12
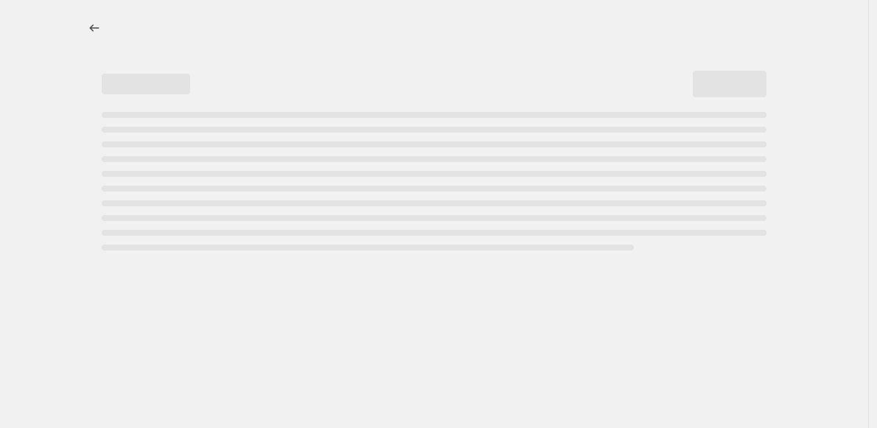
select select "percentage"
select select "no_change"
select select "collection"
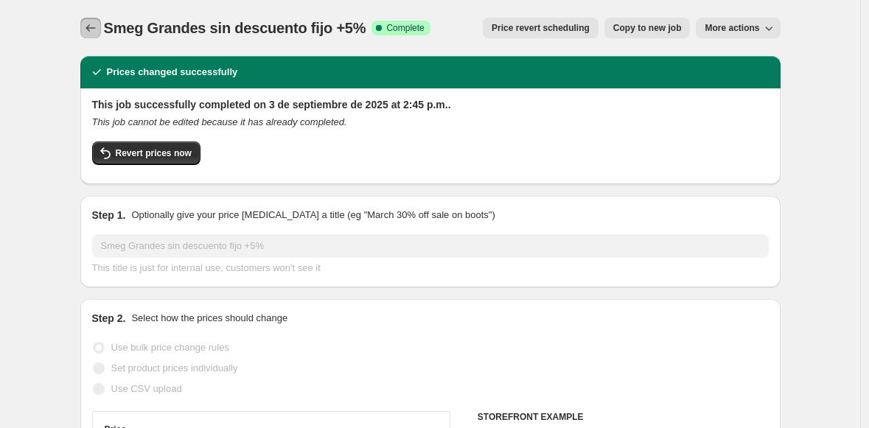
click at [94, 28] on icon "Price change jobs" at bounding box center [90, 27] width 10 height 7
